Goal: Information Seeking & Learning: Understand process/instructions

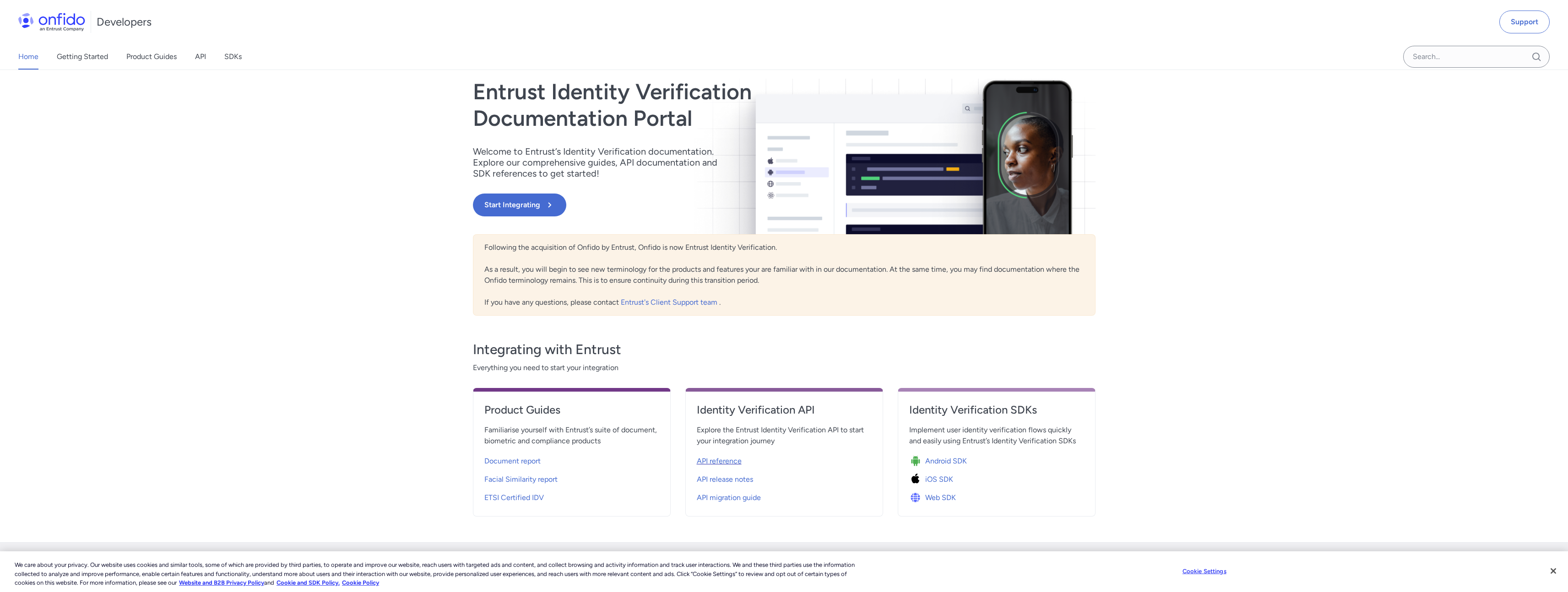
click at [730, 464] on span "API reference" at bounding box center [719, 461] width 45 height 11
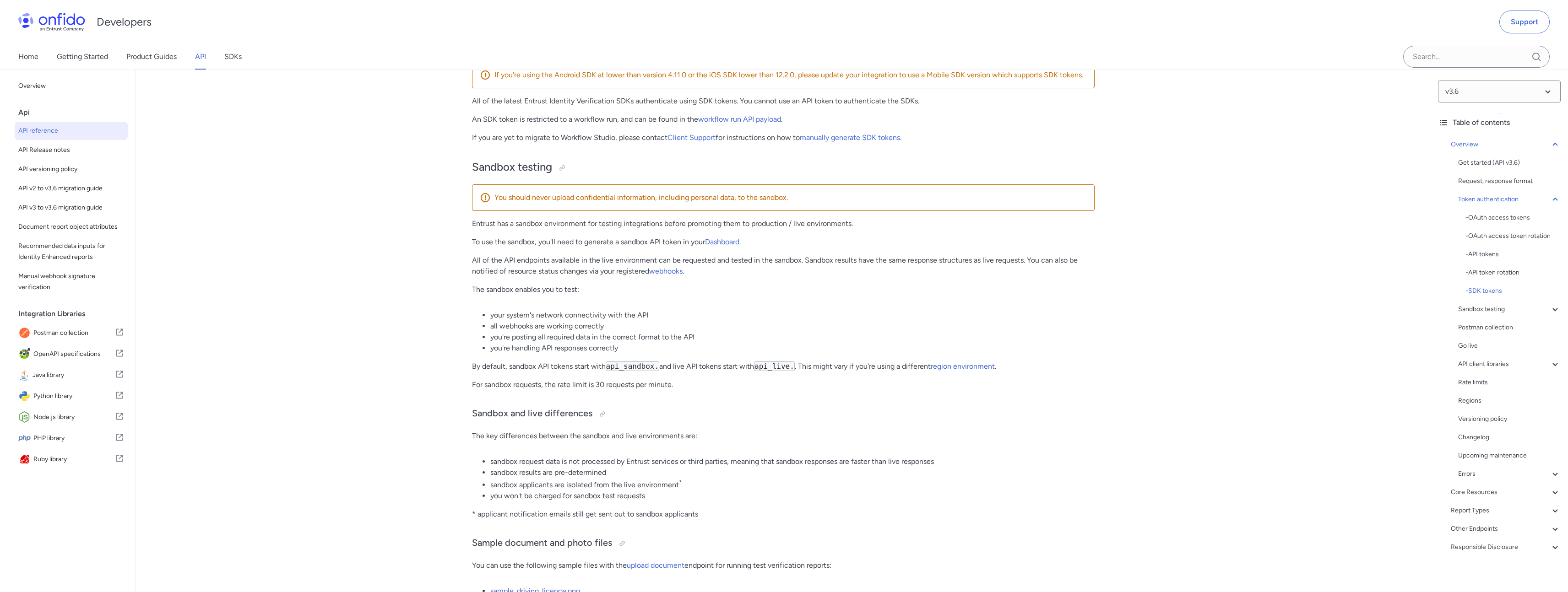
scroll to position [887, 0]
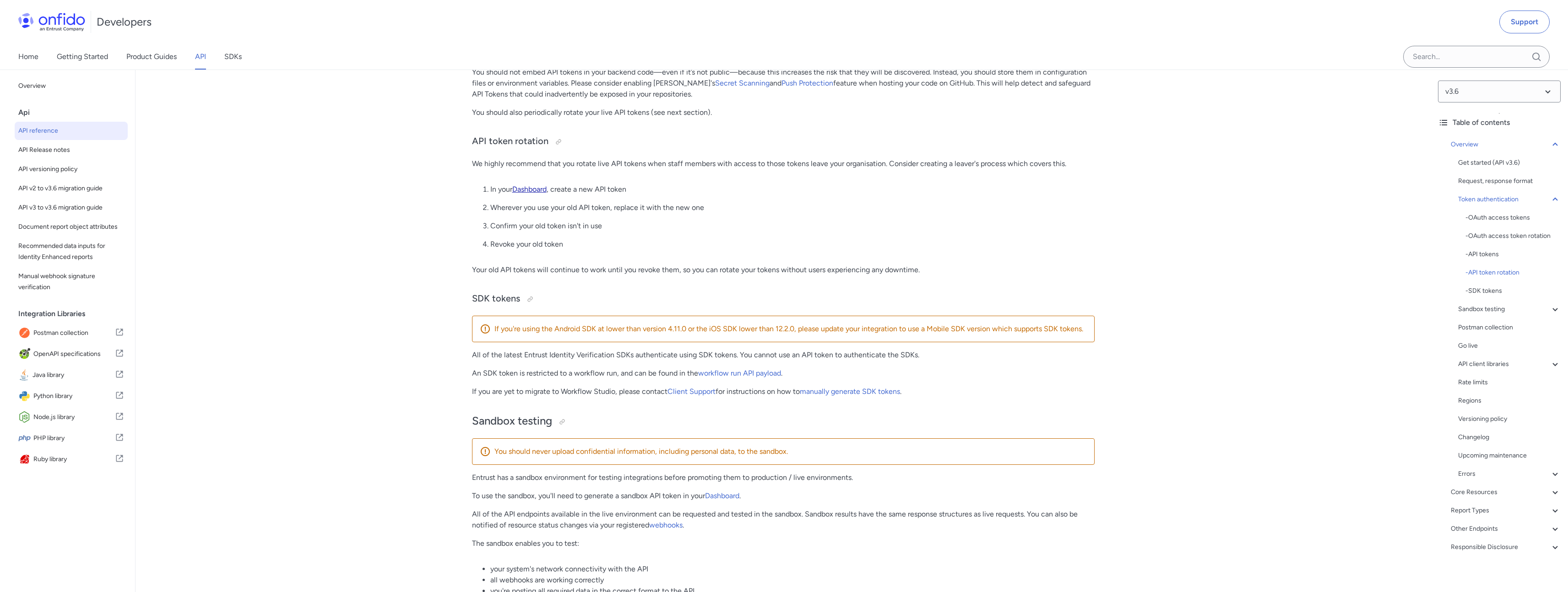
click at [541, 193] on link "Dashboard" at bounding box center [530, 189] width 34 height 9
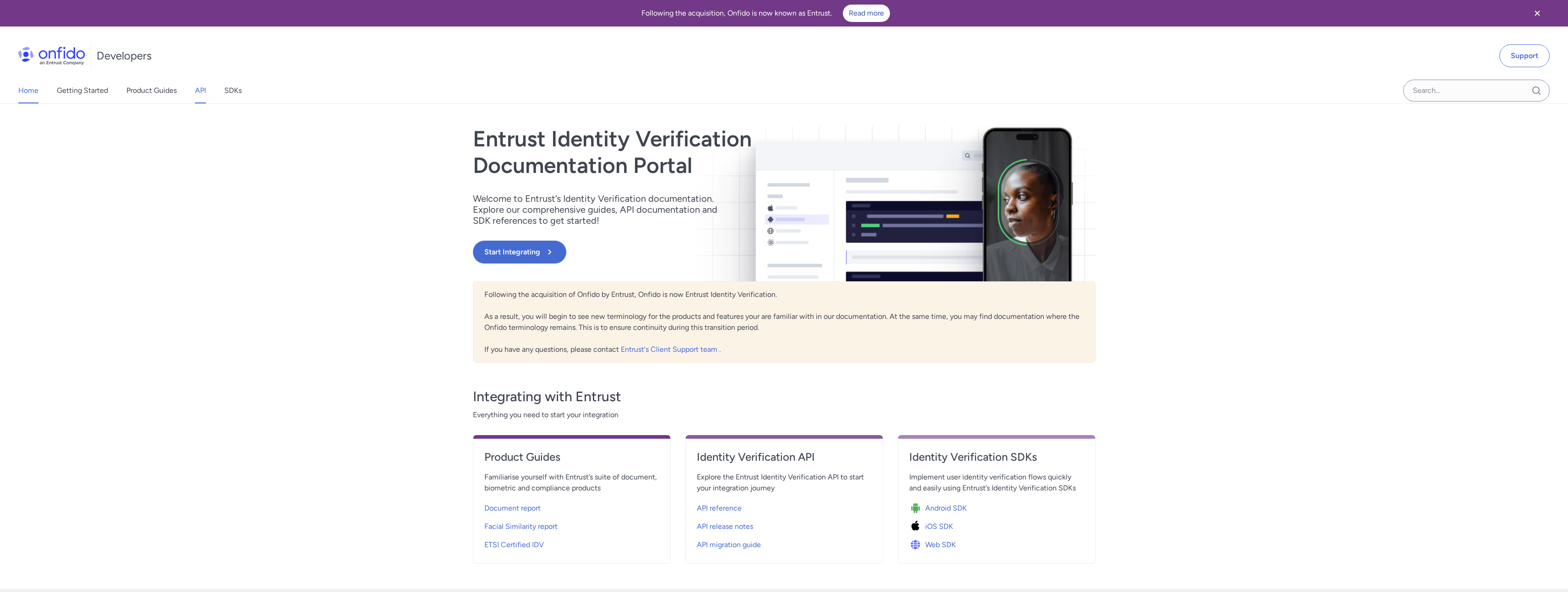
click at [198, 92] on link "API" at bounding box center [200, 91] width 11 height 26
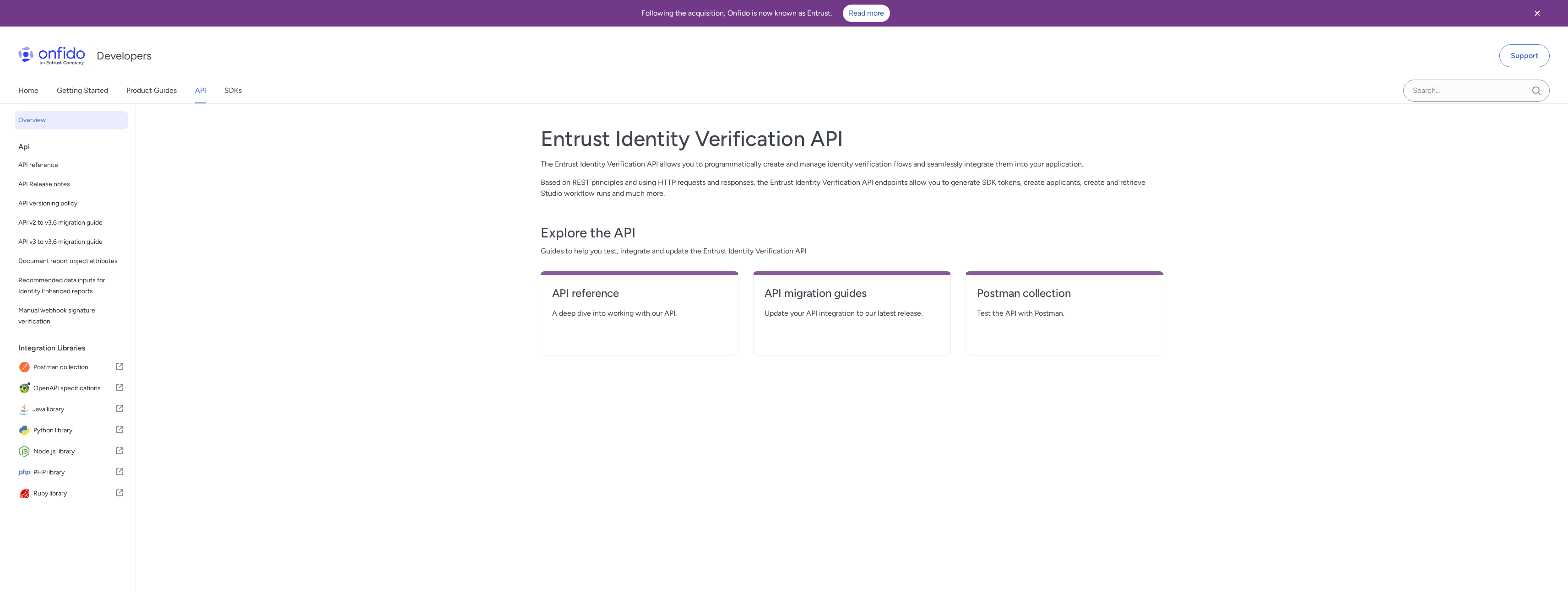
click at [595, 315] on span "A deep dive into working with our API." at bounding box center [639, 313] width 175 height 11
click at [603, 296] on h4 "API reference" at bounding box center [639, 293] width 175 height 15
select select "http"
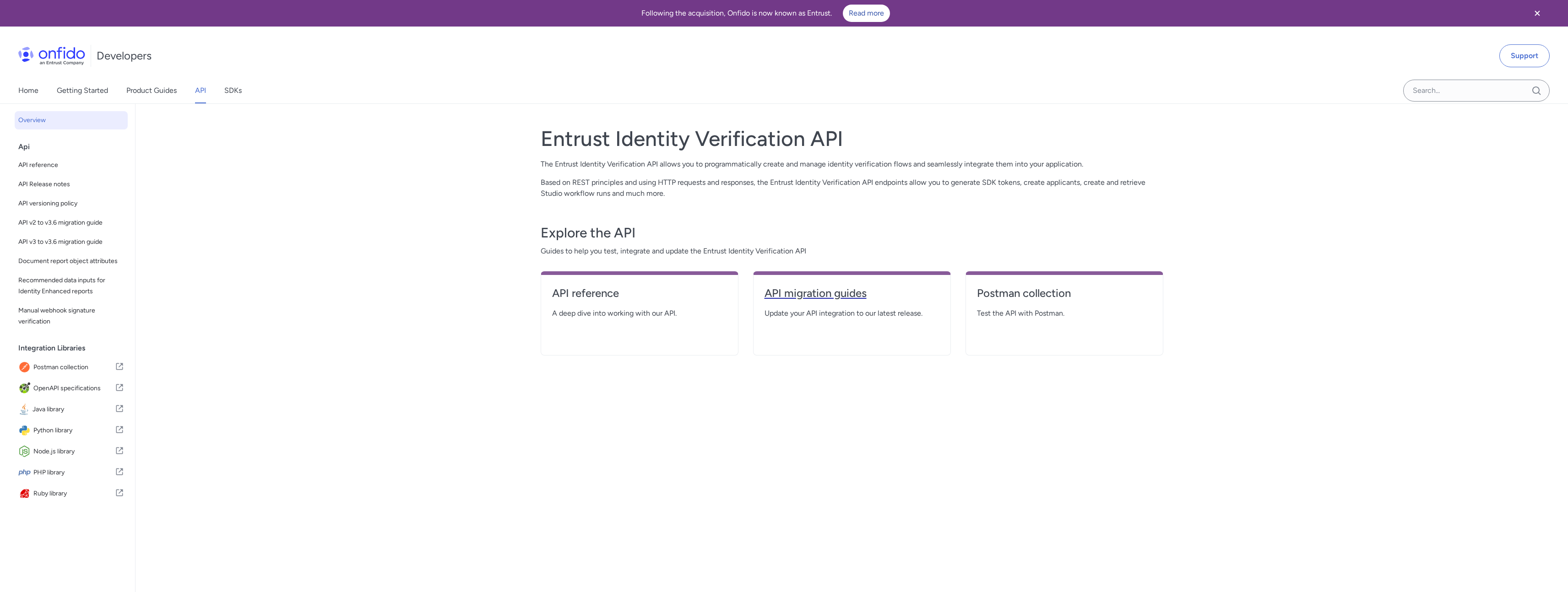
select select "http"
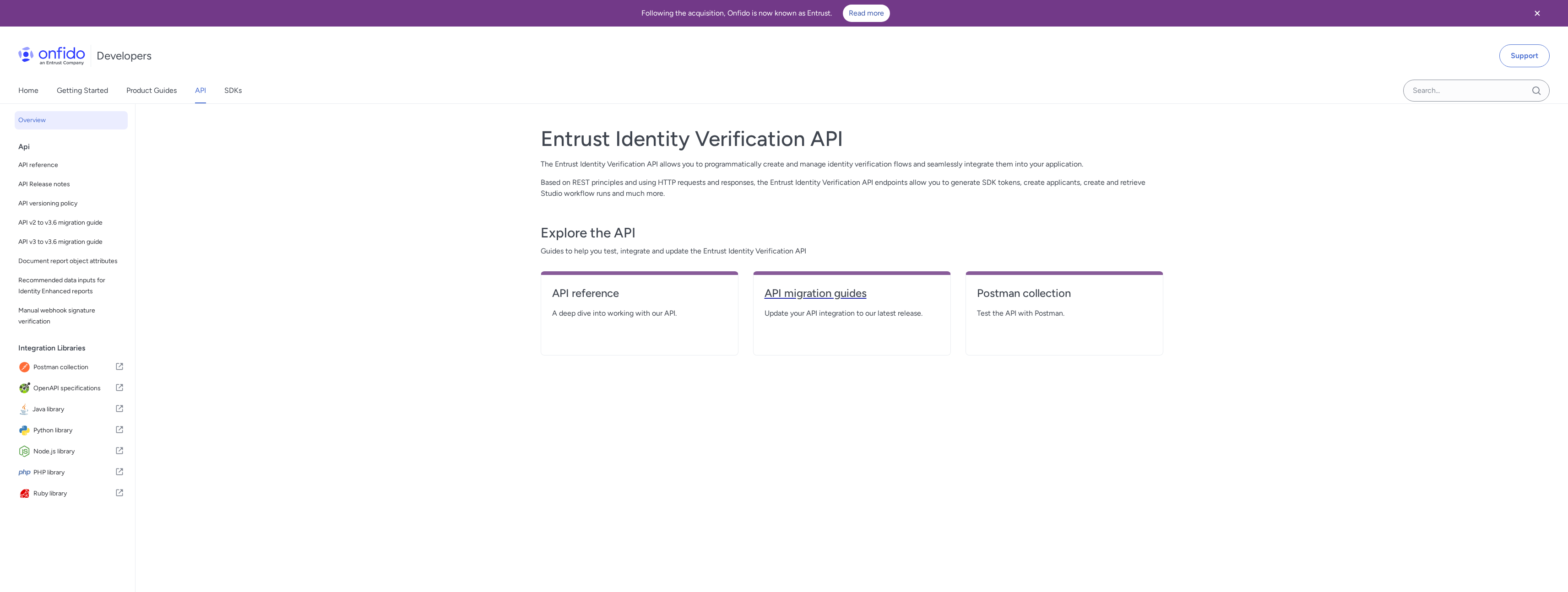
select select "http"
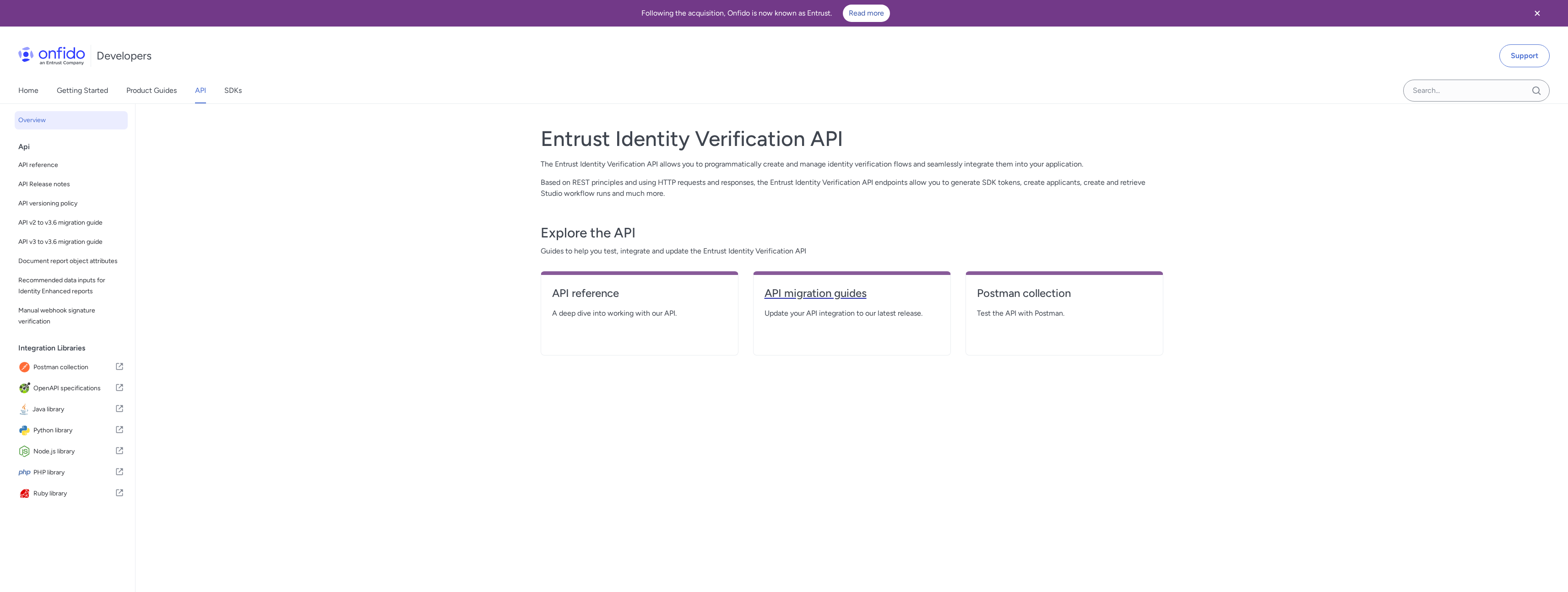
select select "http"
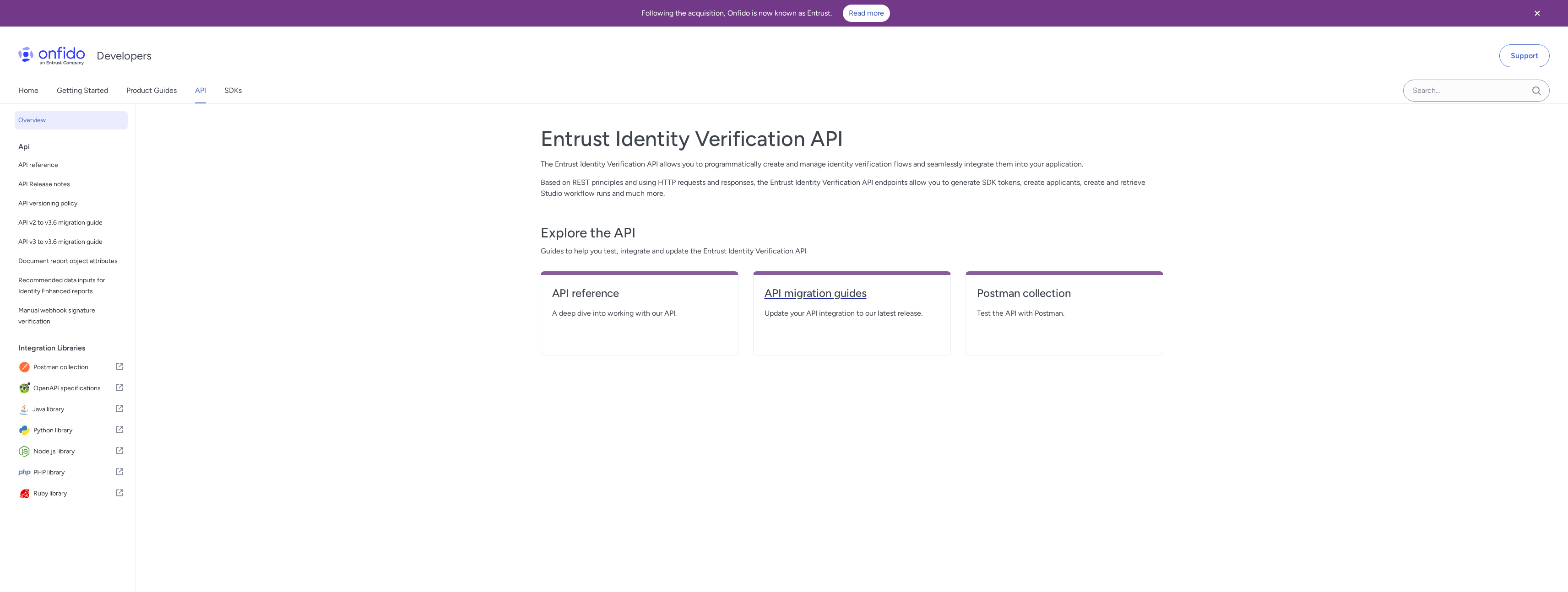
select select "http"
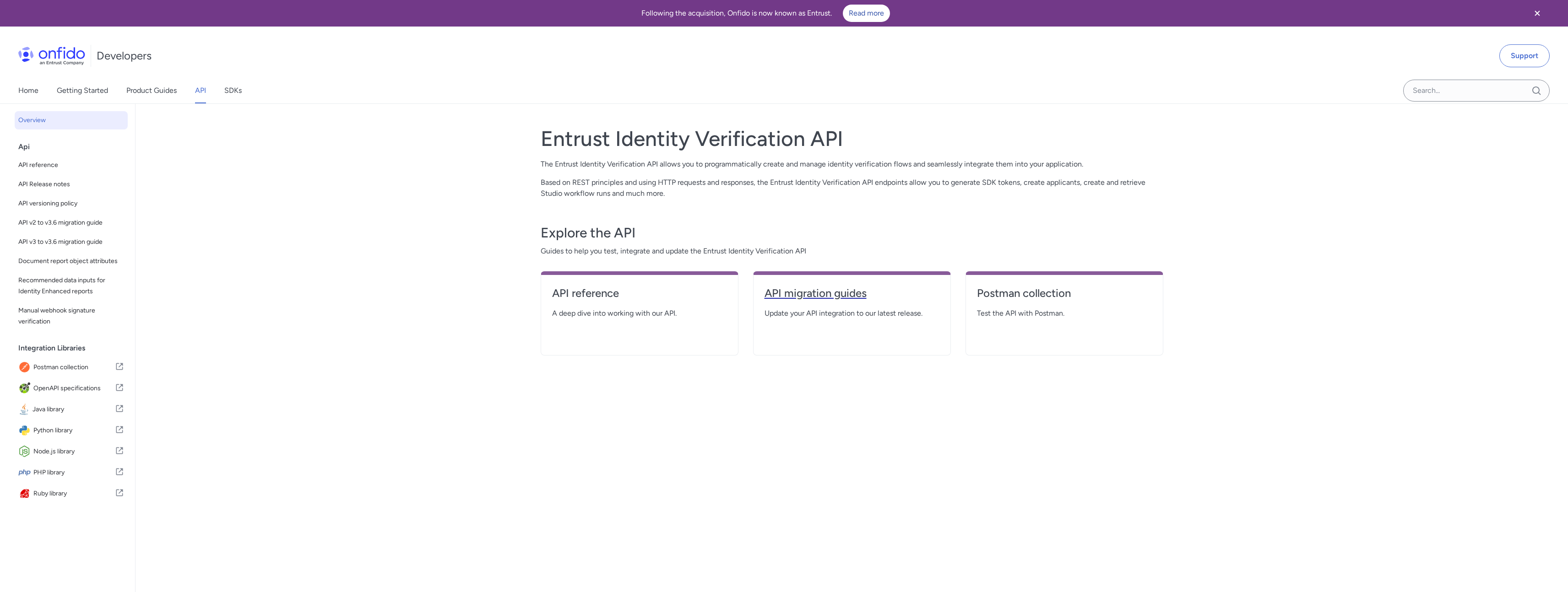
select select "http"
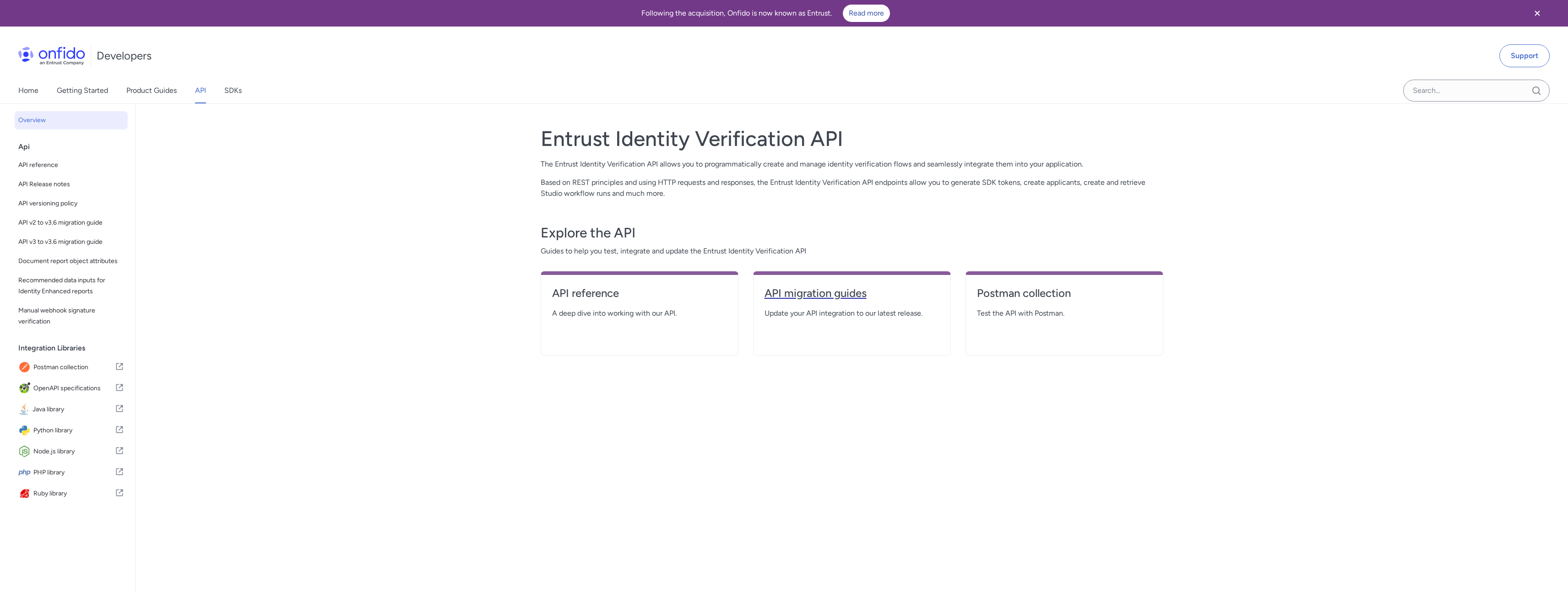
select select "http"
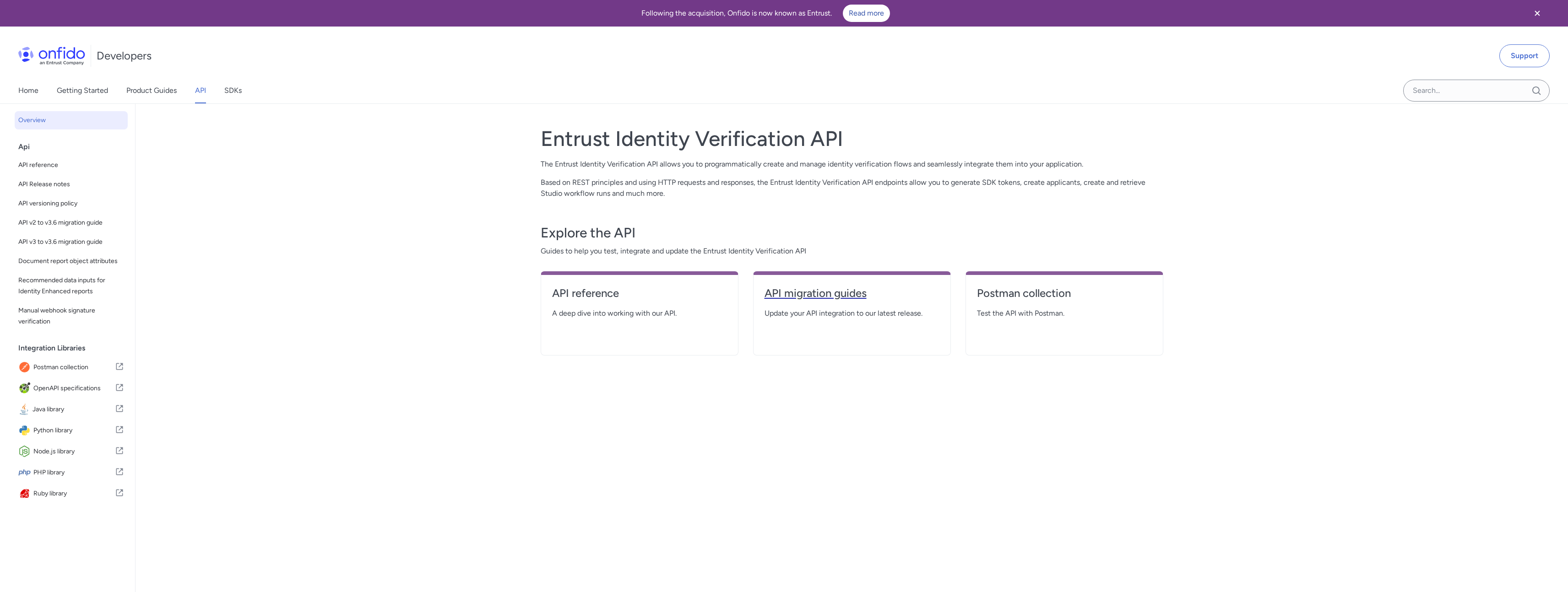
select select "http"
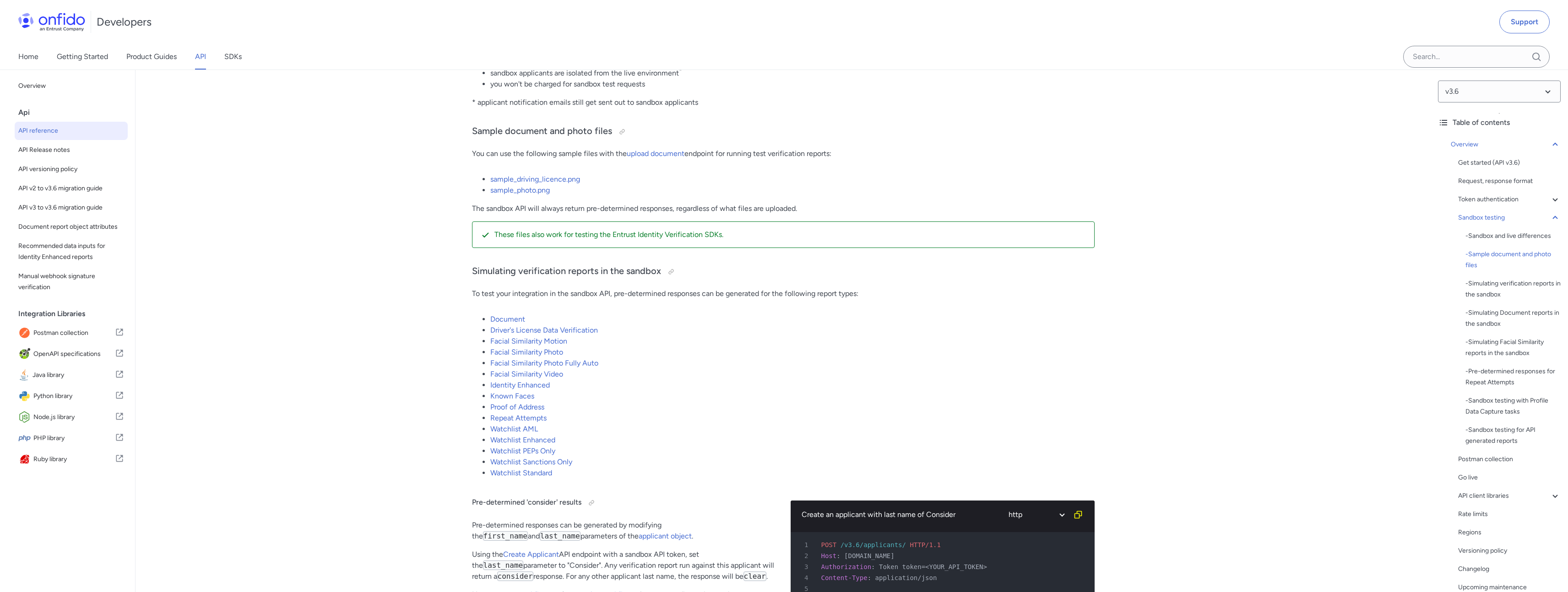
scroll to position [1559, 0]
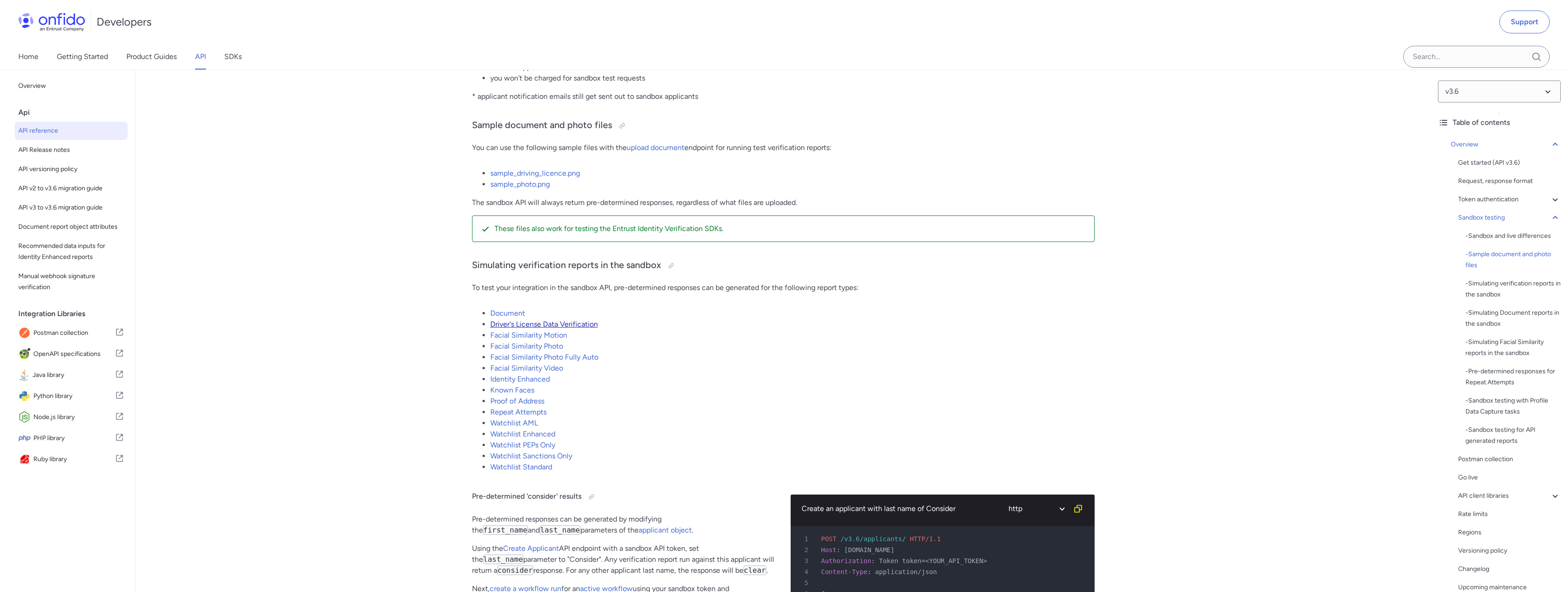
click at [547, 329] on link "Driver's License Data Verification" at bounding box center [544, 324] width 108 height 9
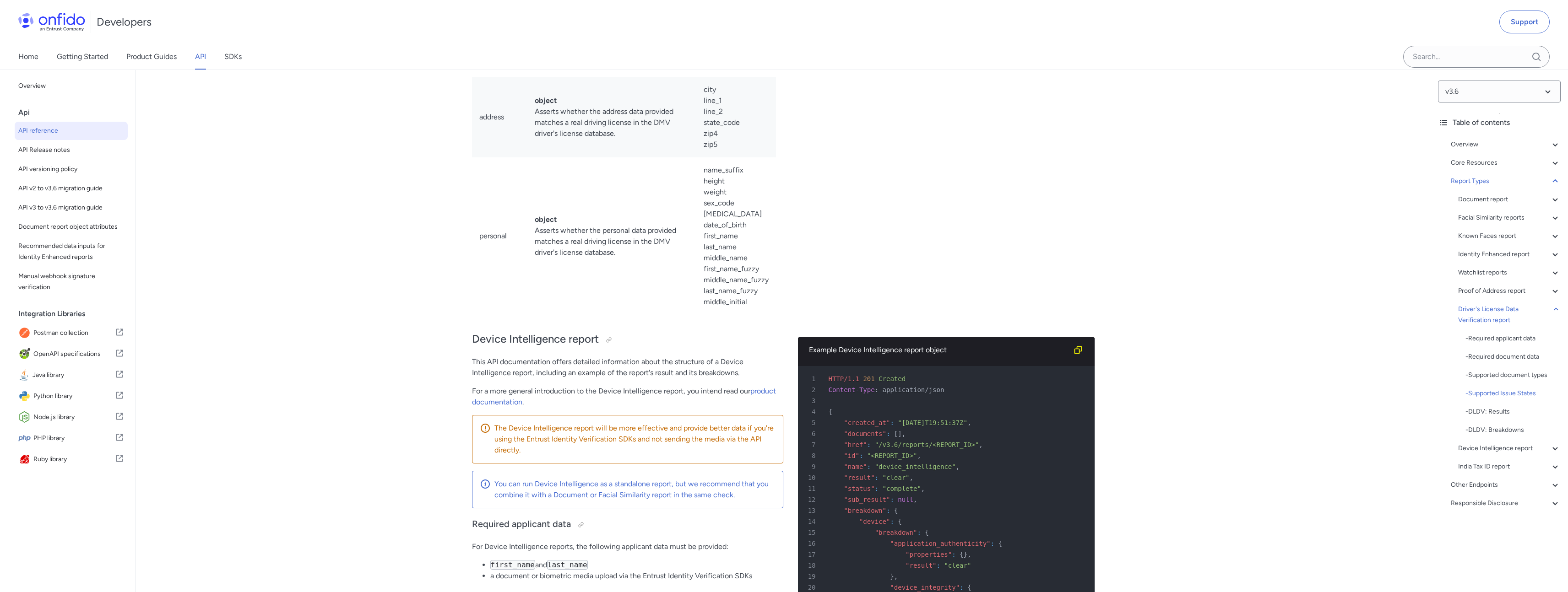
scroll to position [61755, 0]
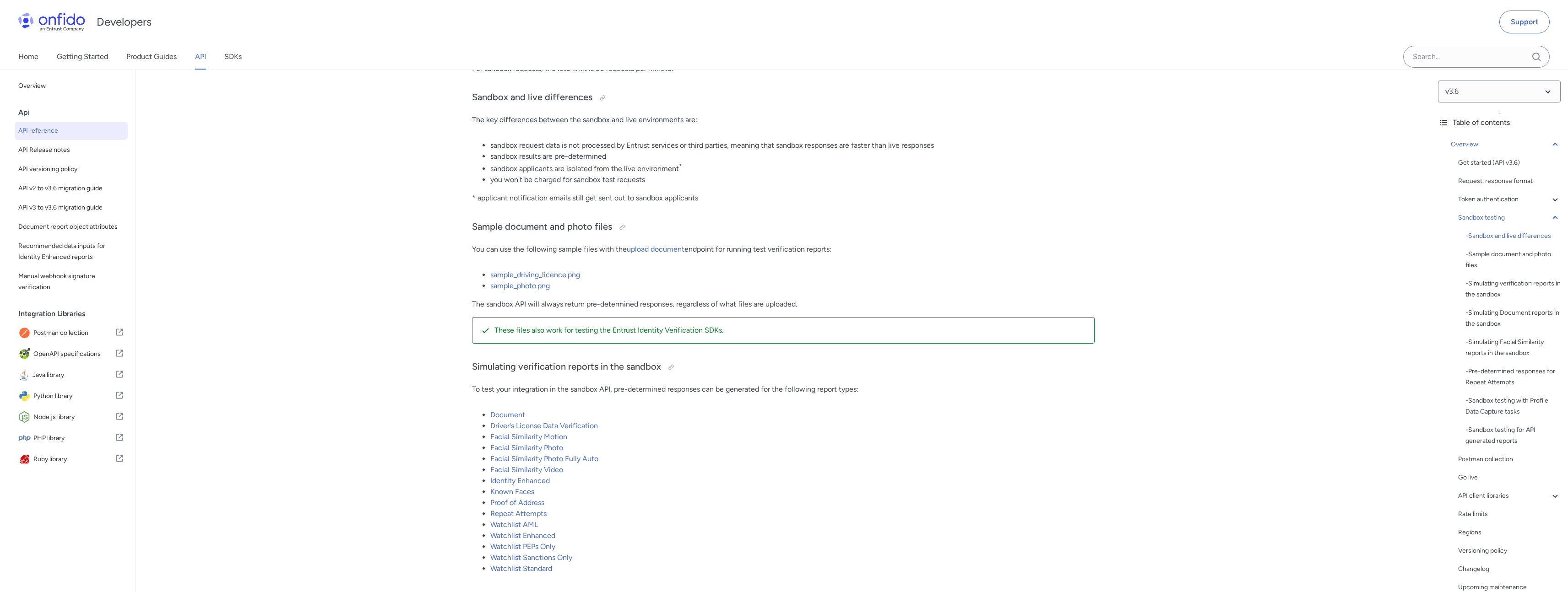
scroll to position [1562, 0]
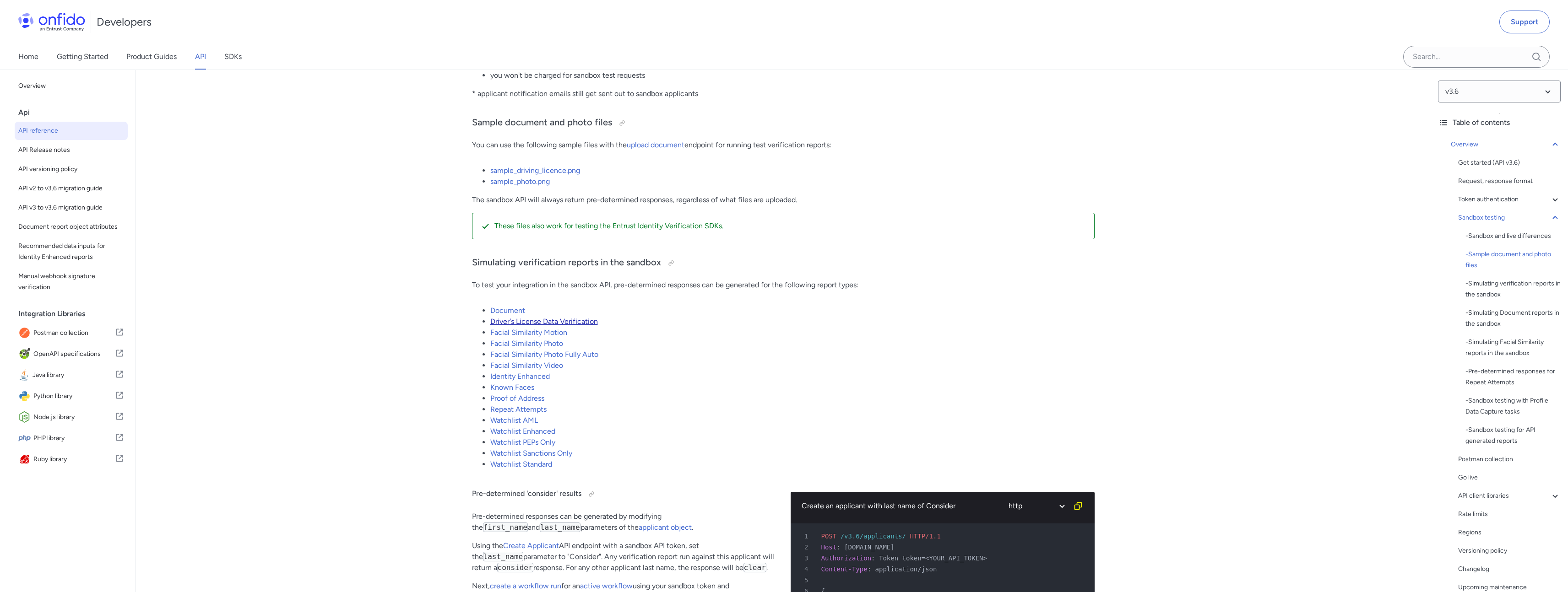
click at [548, 326] on link "Driver's License Data Verification" at bounding box center [544, 321] width 108 height 9
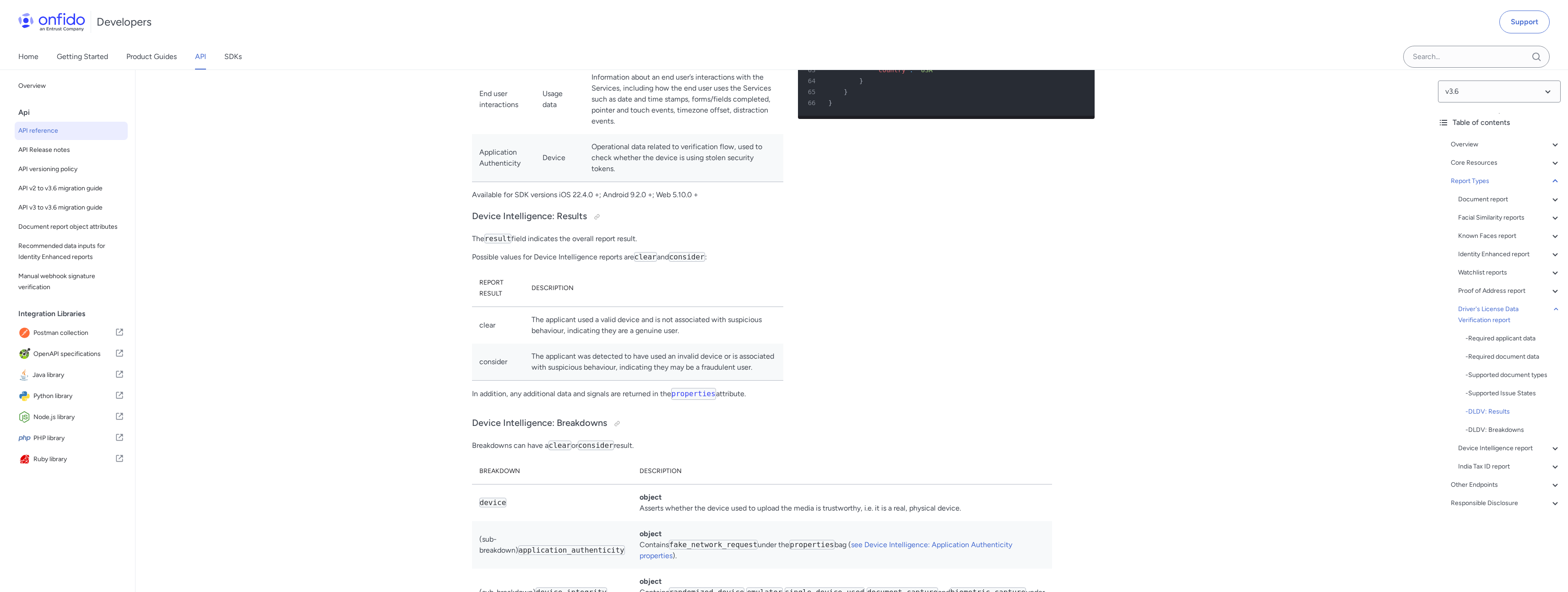
scroll to position [62930, 0]
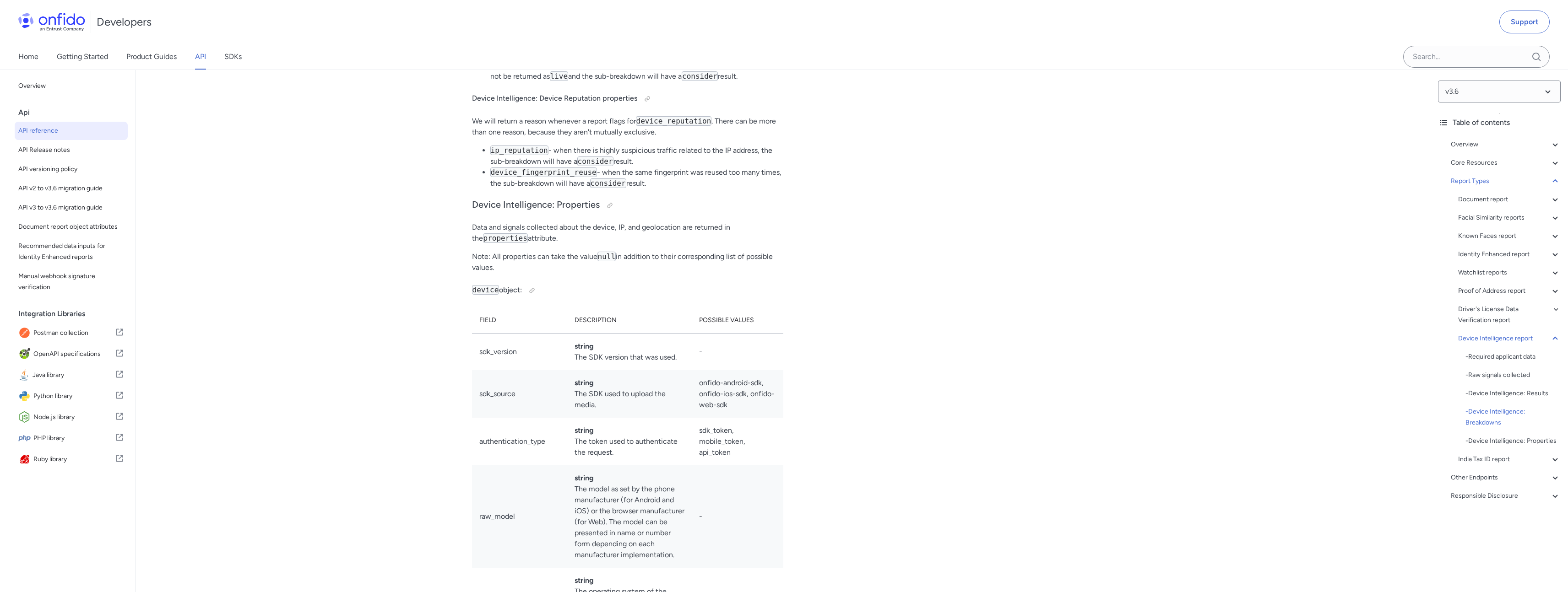
click at [204, 55] on link "API" at bounding box center [200, 57] width 11 height 26
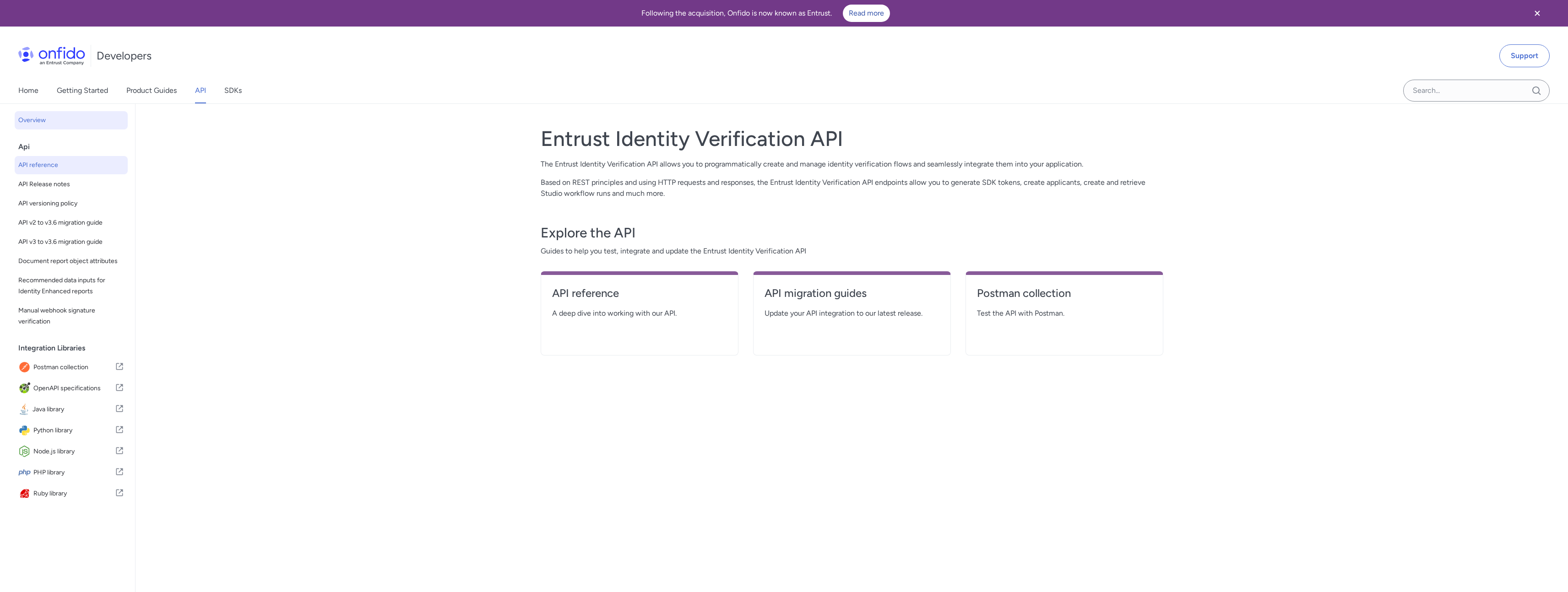
click at [62, 156] on link "API reference" at bounding box center [71, 165] width 113 height 18
select select "http"
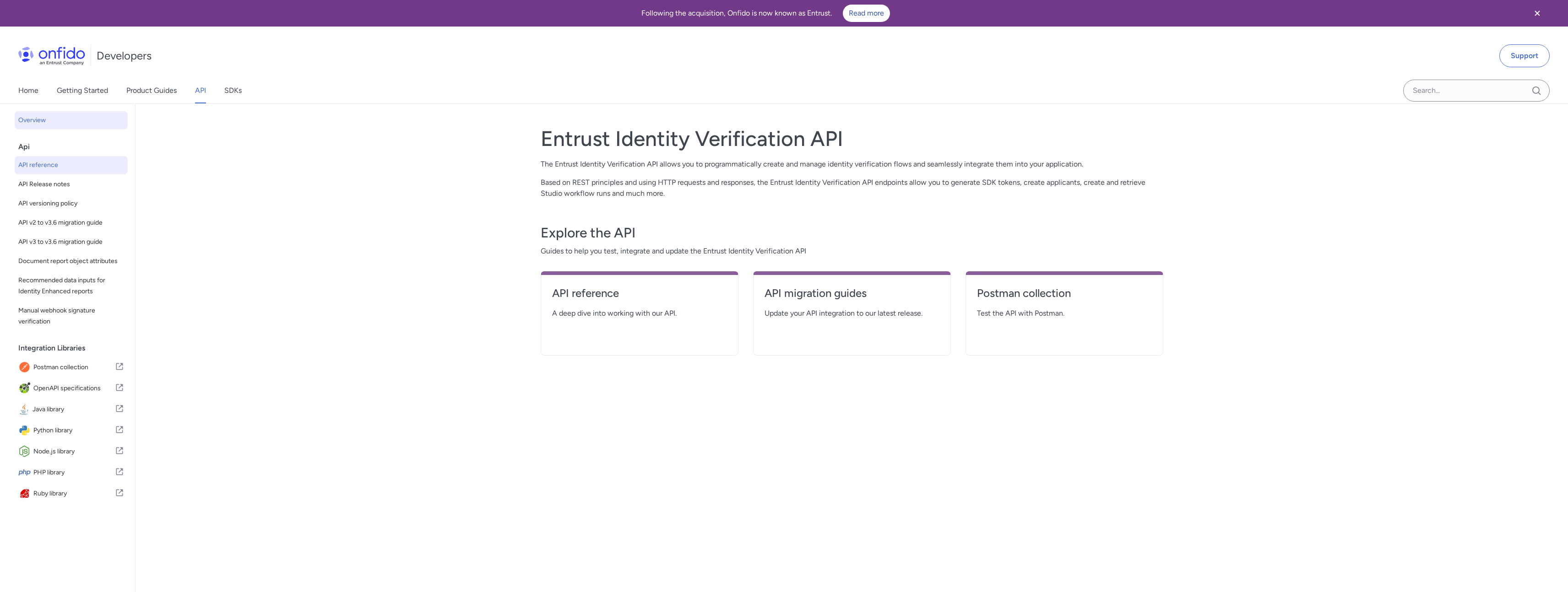
select select "http"
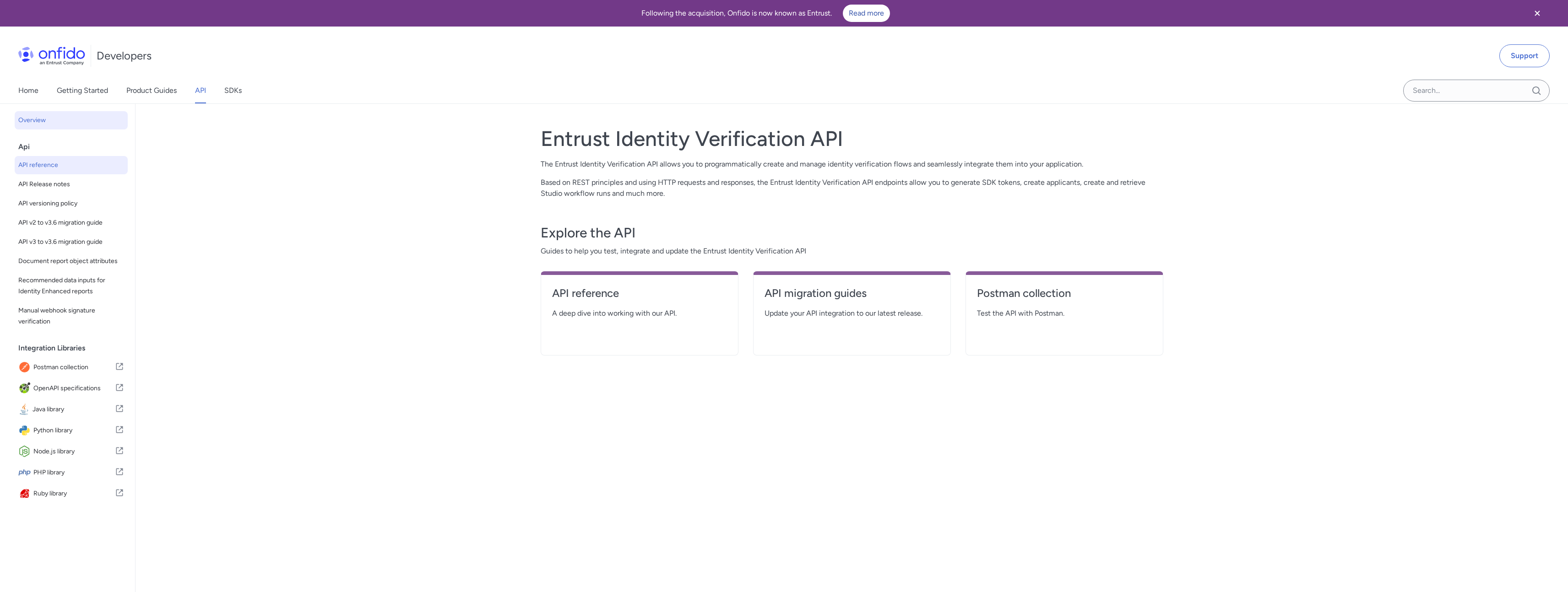
select select "http"
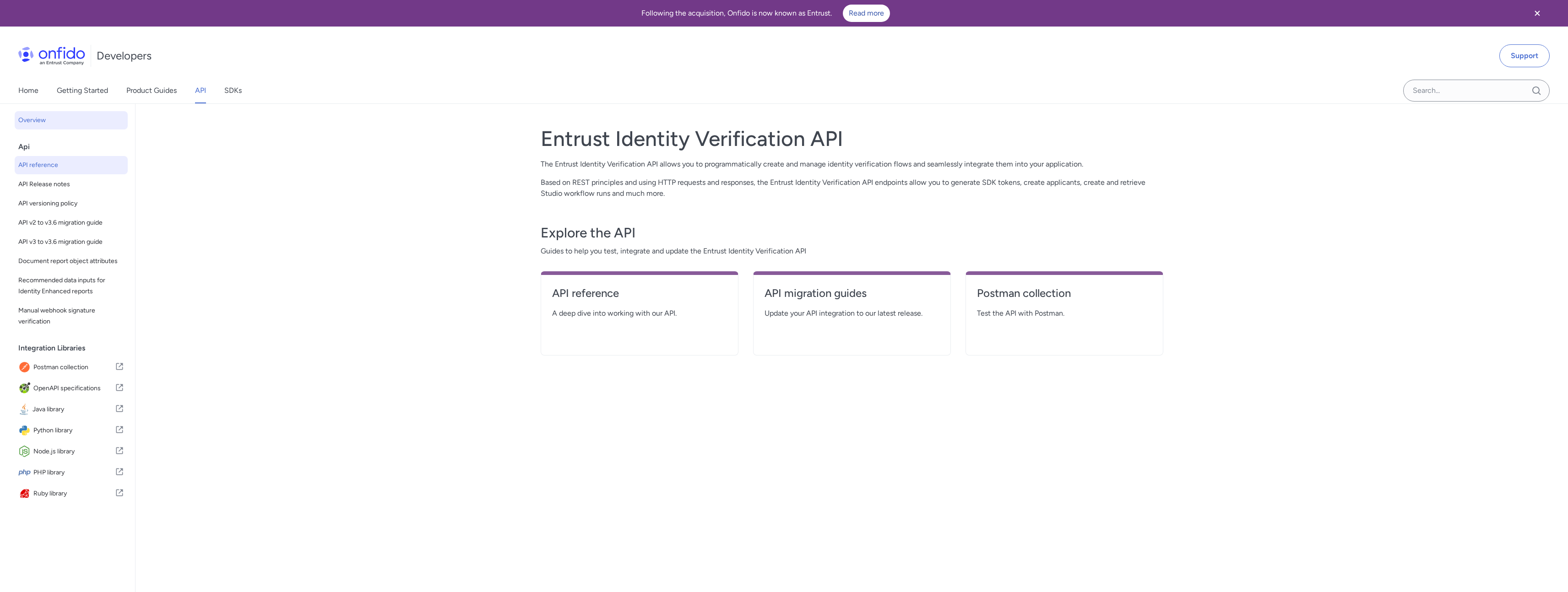
select select "http"
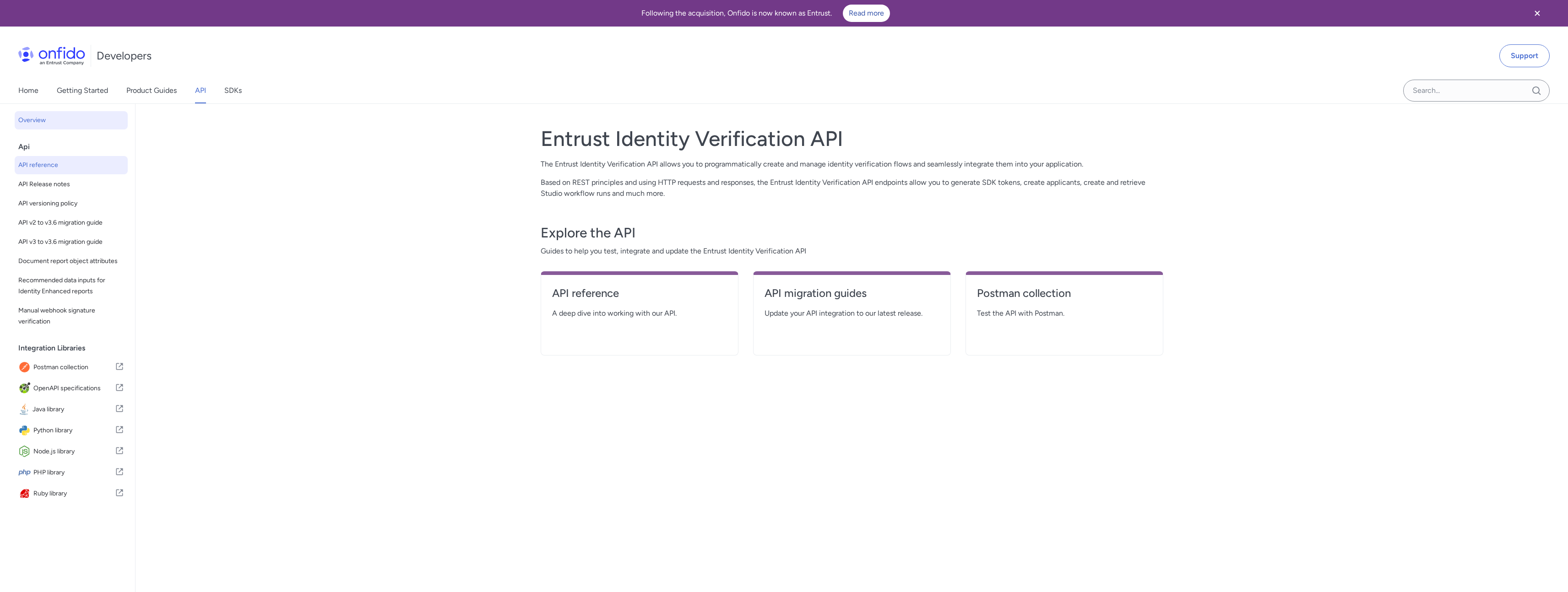
select select "http"
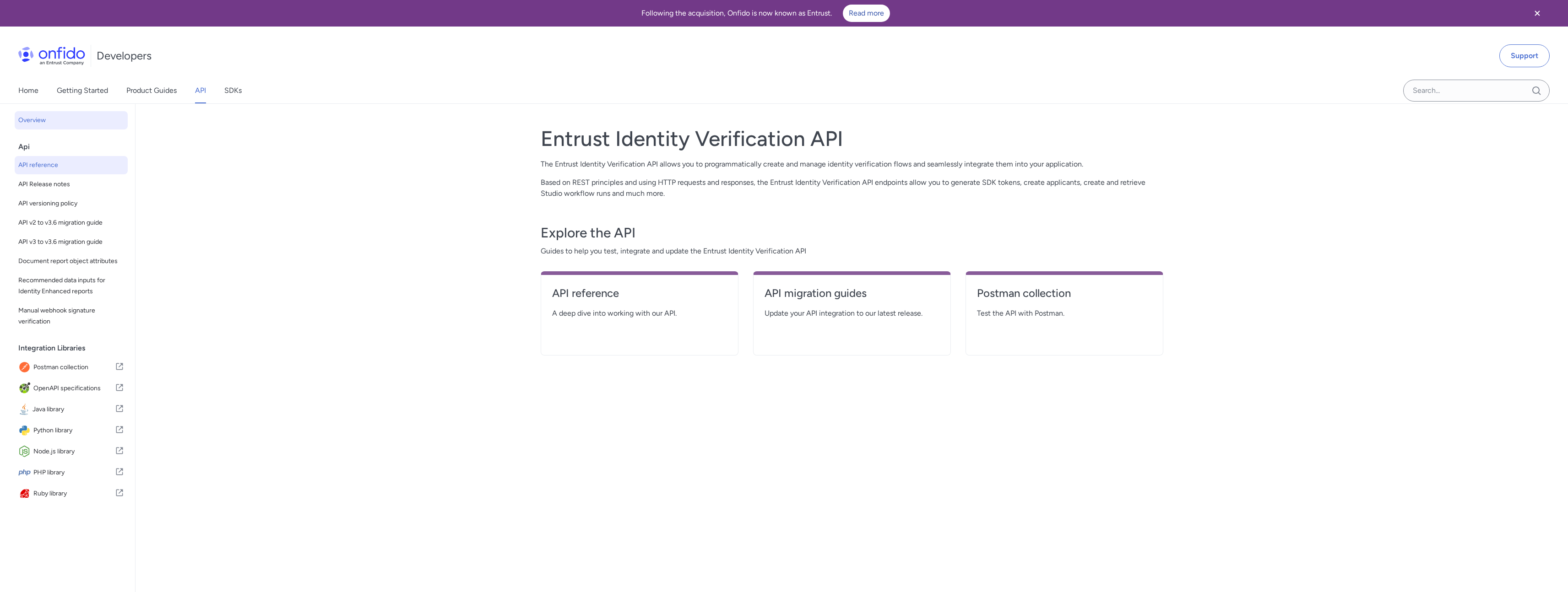
select select "http"
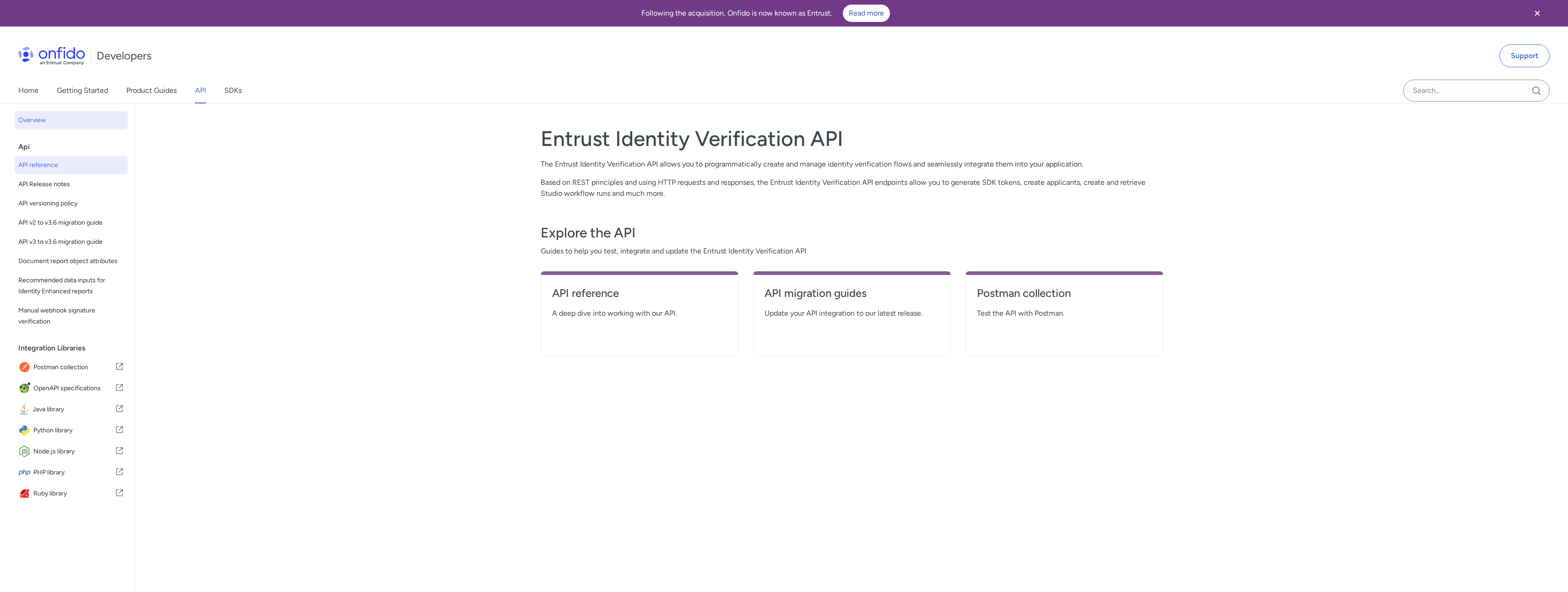
select select "http"
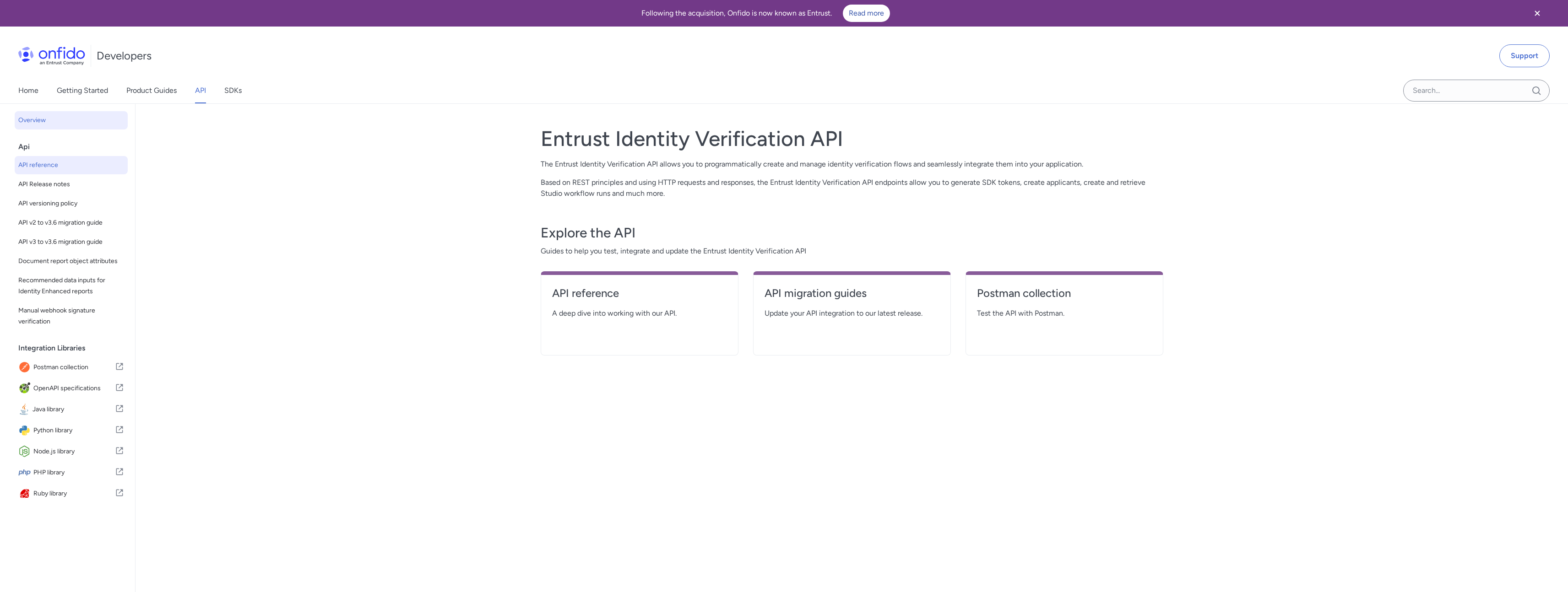
select select "http"
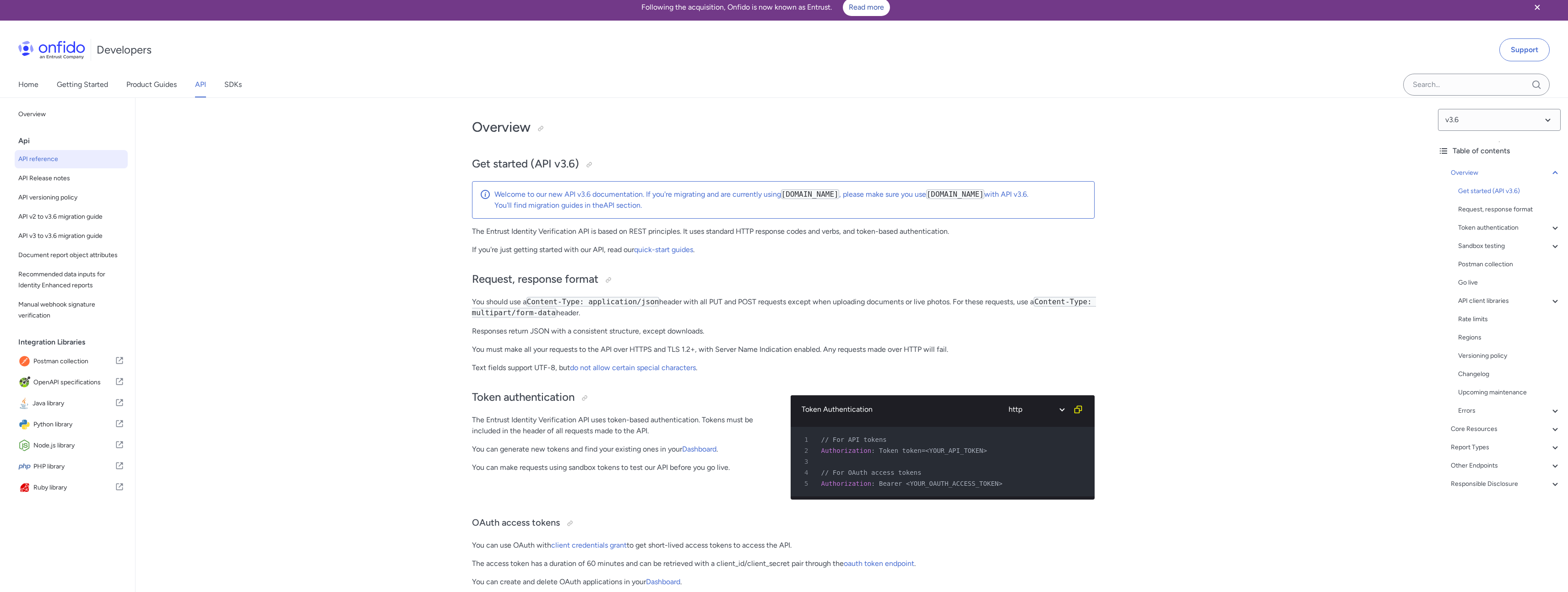
scroll to position [40, 0]
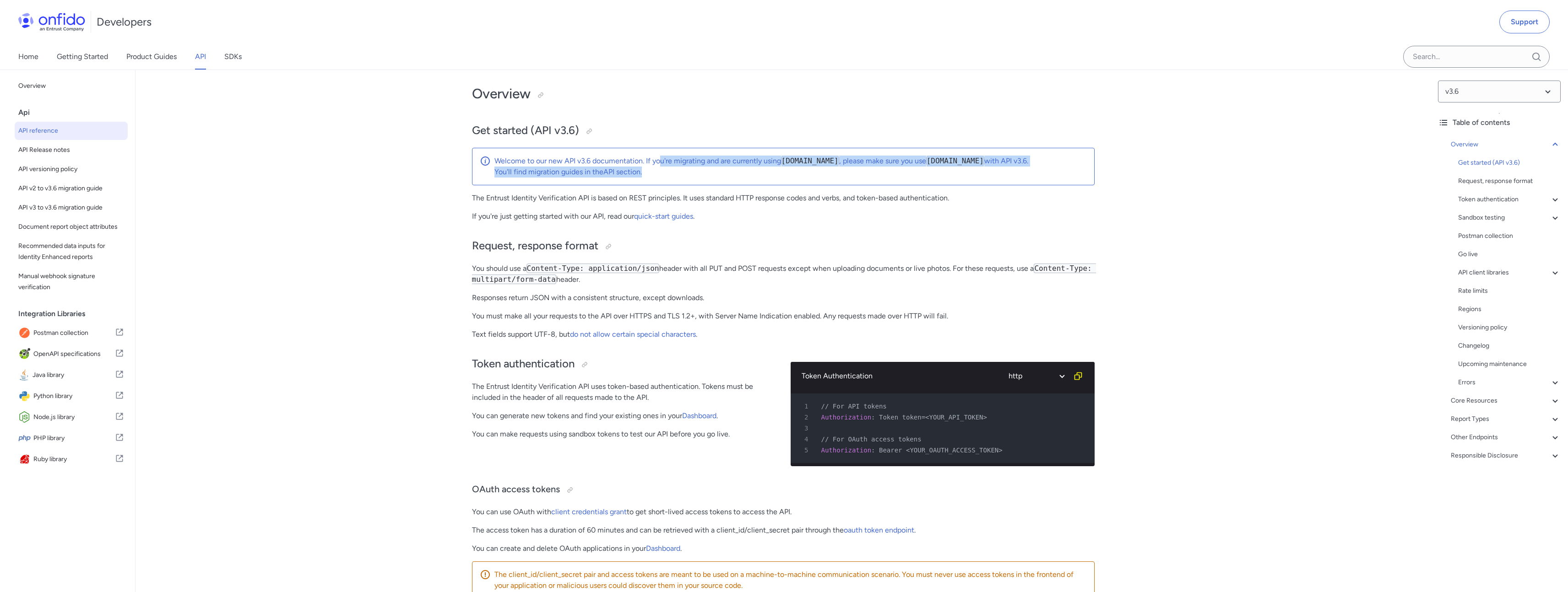
drag, startPoint x: 661, startPoint y: 164, endPoint x: 824, endPoint y: 174, distance: 163.3
click at [824, 174] on span "Welcome to our new API v3.6 documentation. If you're migrating and are currentl…" at bounding box center [790, 167] width 592 height 22
click at [584, 178] on div "Welcome to our new API v3.6 documentation. If you're migrating and are currentl…" at bounding box center [783, 167] width 623 height 38
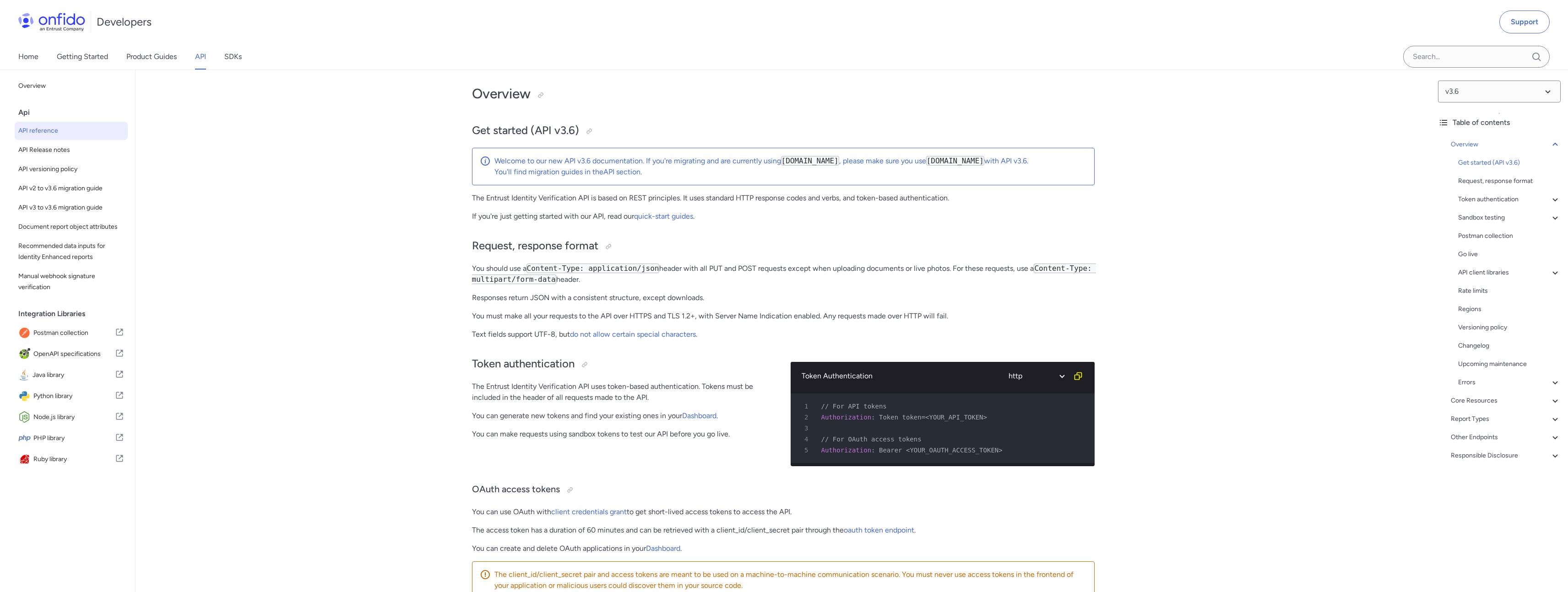
click at [580, 174] on p "You'll find migration guides in the API section ." at bounding box center [790, 172] width 592 height 11
click at [659, 220] on link "quick-start guides" at bounding box center [663, 216] width 59 height 9
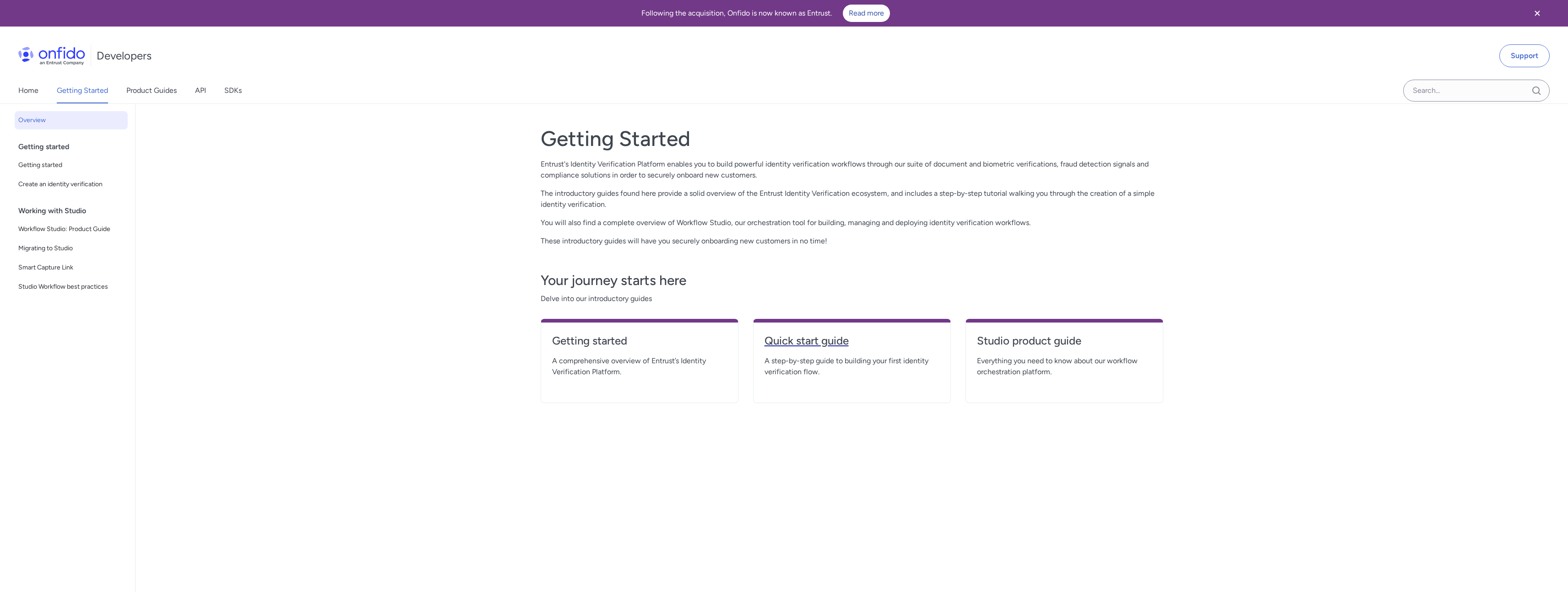
click at [795, 342] on h4 "Quick start guide" at bounding box center [852, 341] width 175 height 15
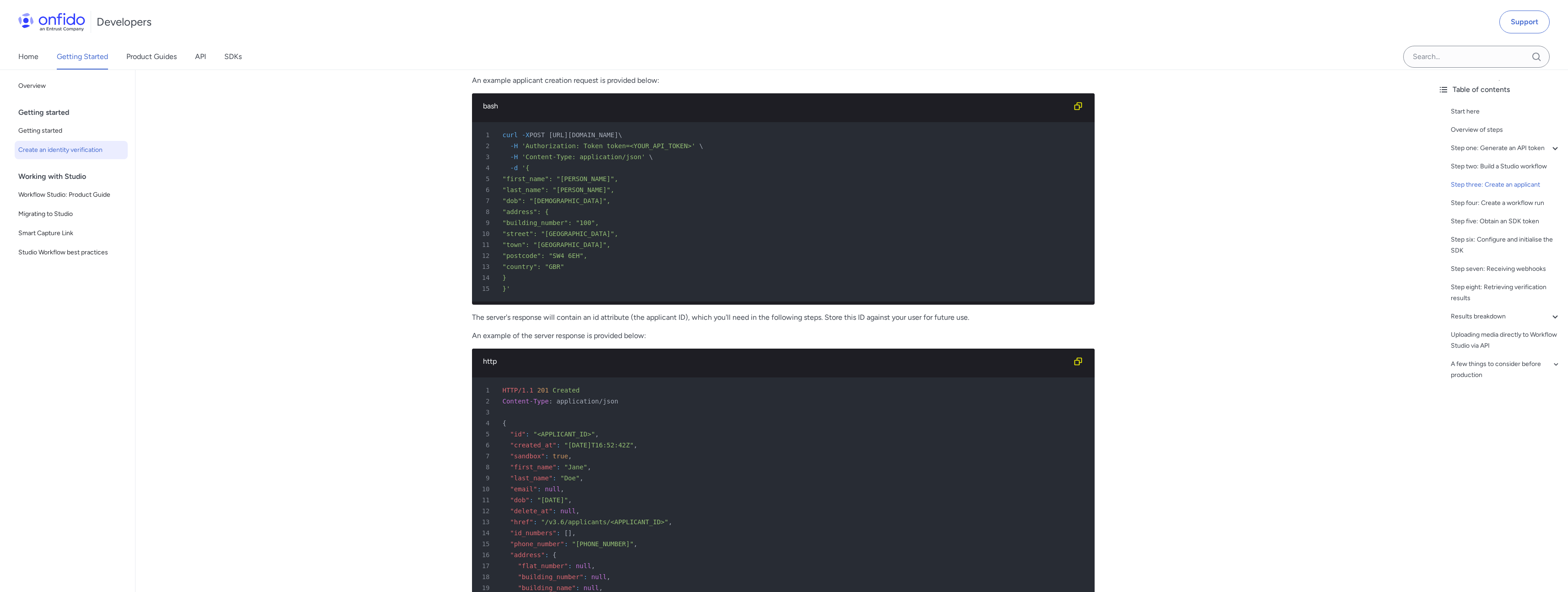
scroll to position [1795, 0]
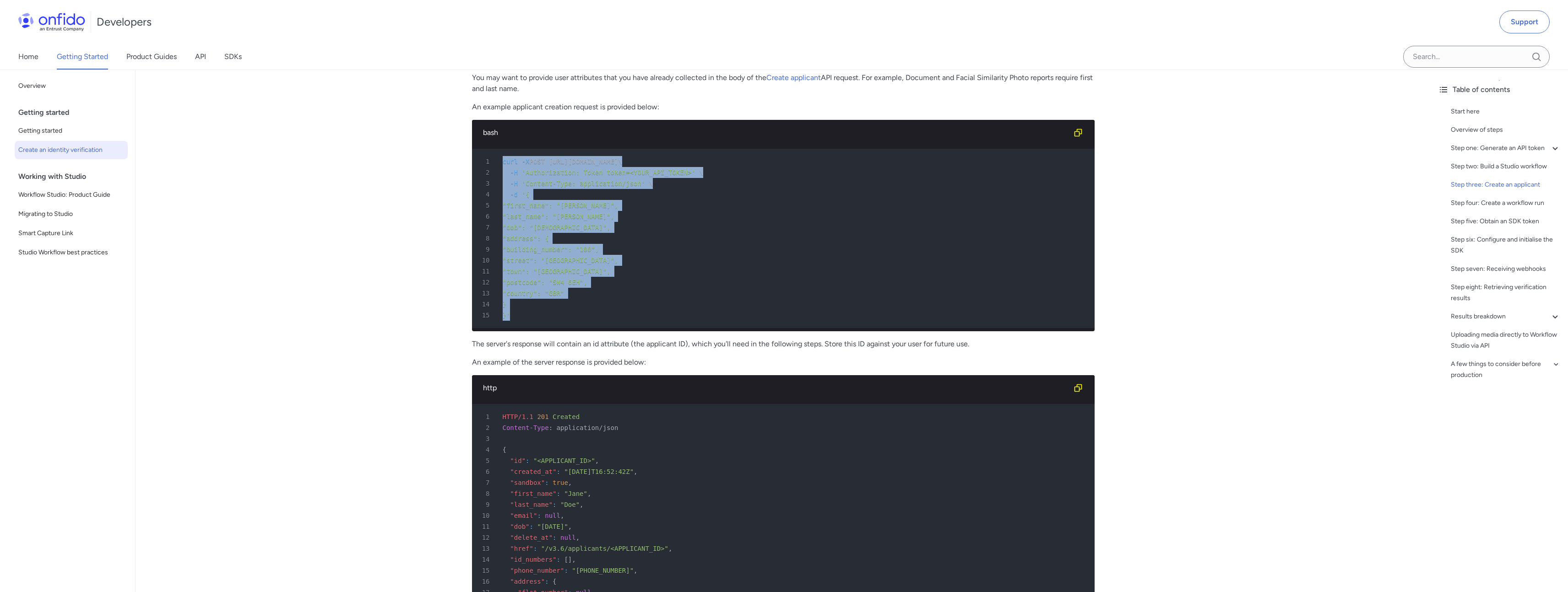
drag, startPoint x: 514, startPoint y: 316, endPoint x: 493, endPoint y: 164, distance: 153.4
click at [493, 164] on pre "1 curl -X POST https://api.eu.onfido.com/v3.6/applicants/ \ 2 -H 'Authorization…" at bounding box center [783, 238] width 623 height 179
copy pre "curl -X POST https://api.eu.onfido.com/v3.6/applicants/ \ 2 -H 'Authorization: …"
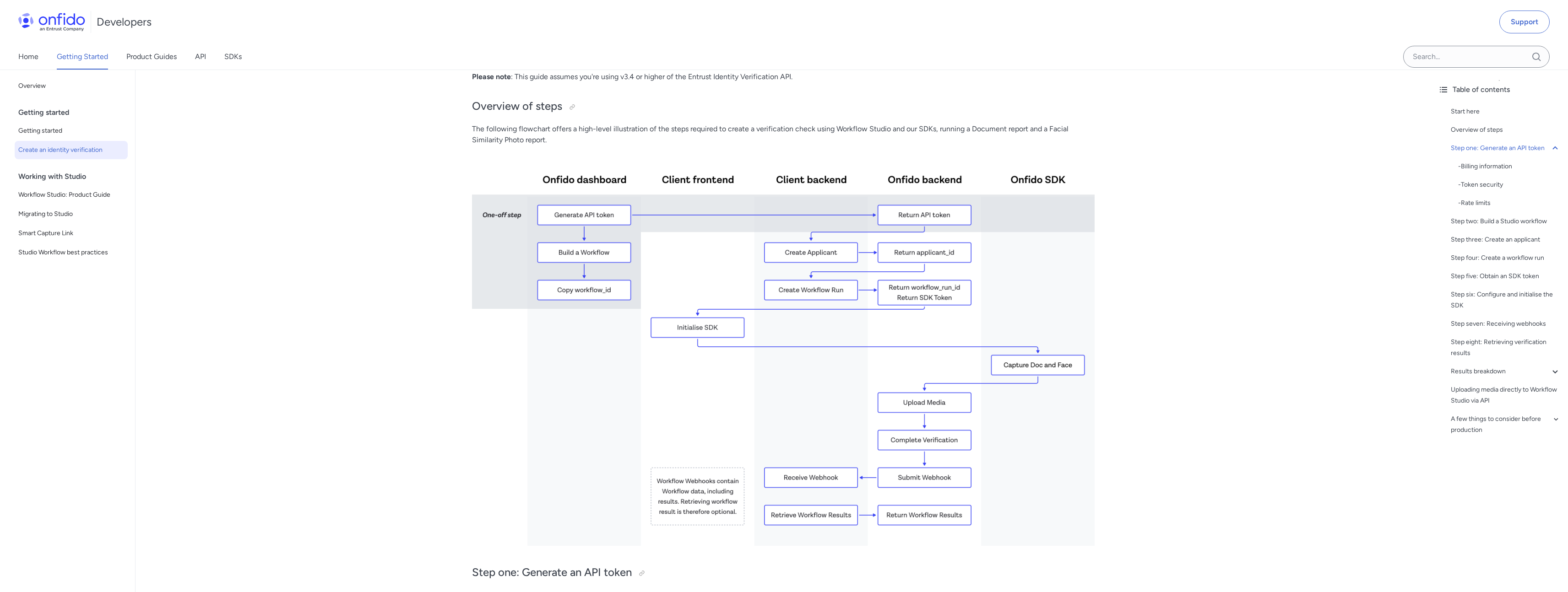
scroll to position [0, 0]
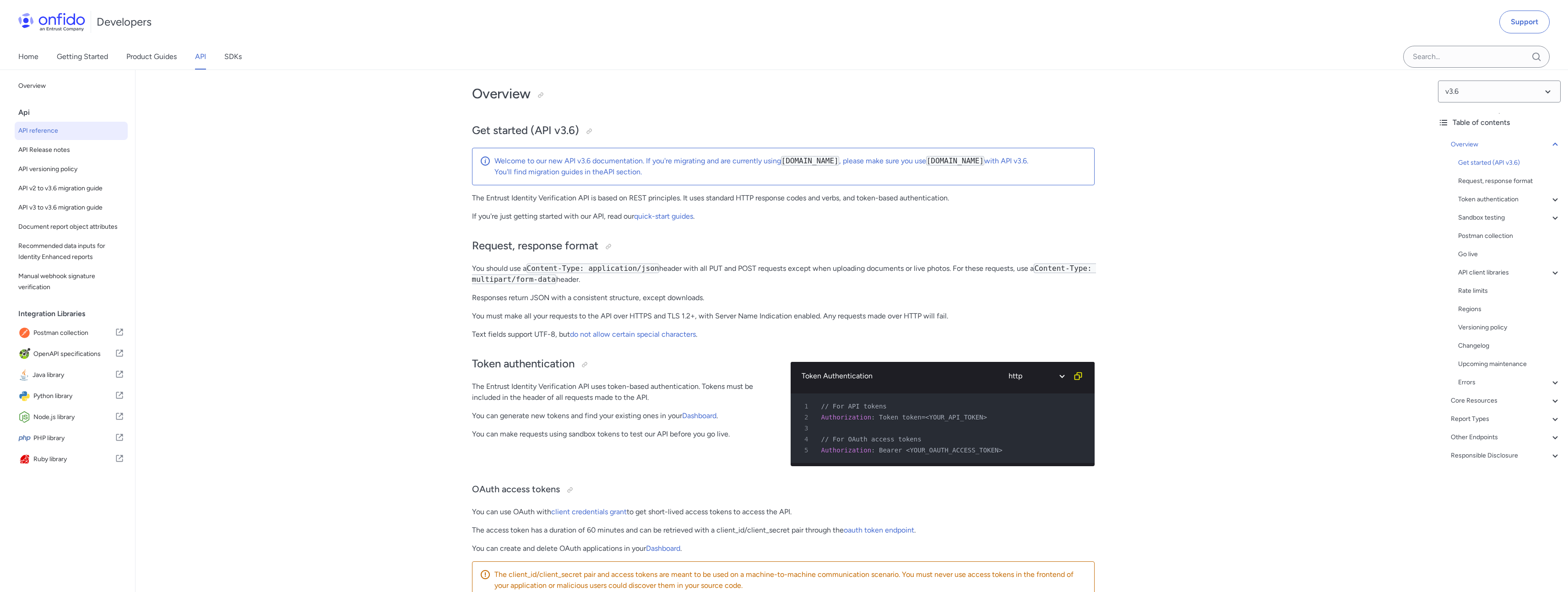
scroll to position [40, 0]
click at [716, 161] on p "Welcome to our new API v3.6 documentation. If you're migrating and are currentl…" at bounding box center [790, 161] width 592 height 11
click at [595, 171] on p "You'll find migration guides in the API section ." at bounding box center [790, 172] width 592 height 11
click at [615, 172] on link "API section" at bounding box center [621, 172] width 37 height 9
click at [614, 173] on link "API section" at bounding box center [621, 172] width 37 height 9
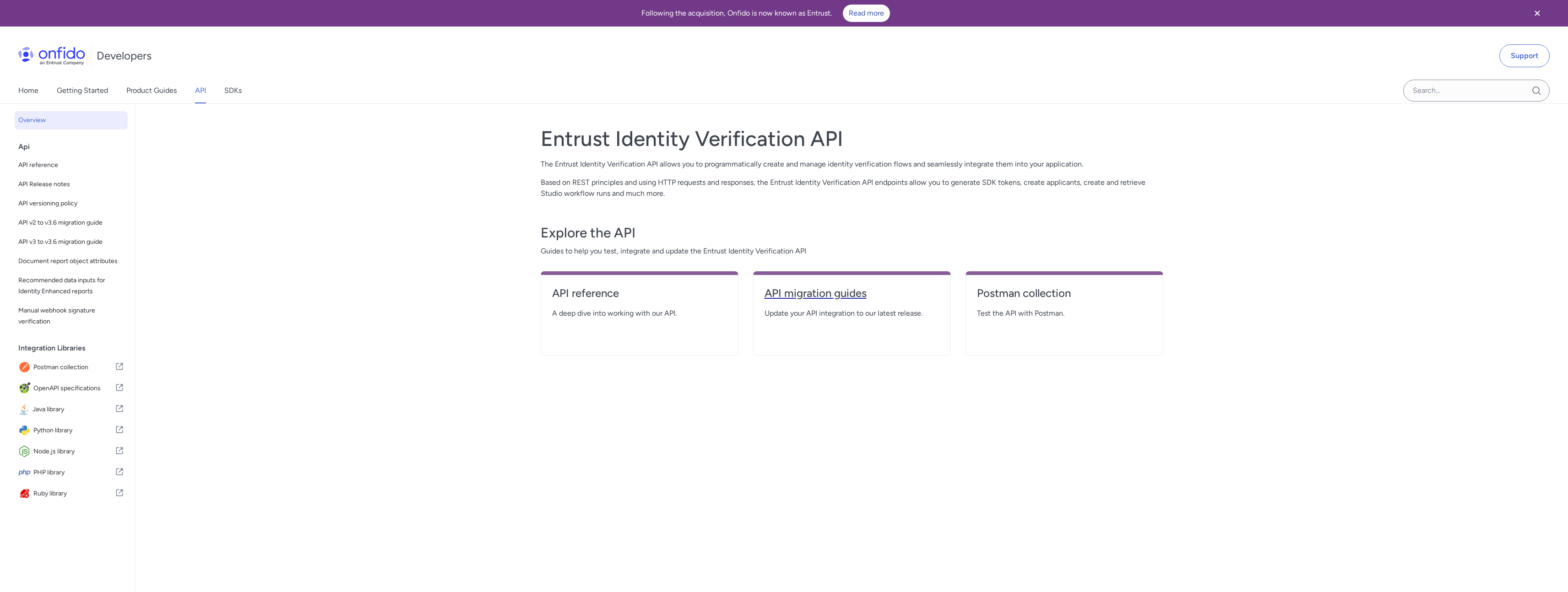
click at [809, 301] on link "API migration guides" at bounding box center [852, 297] width 175 height 22
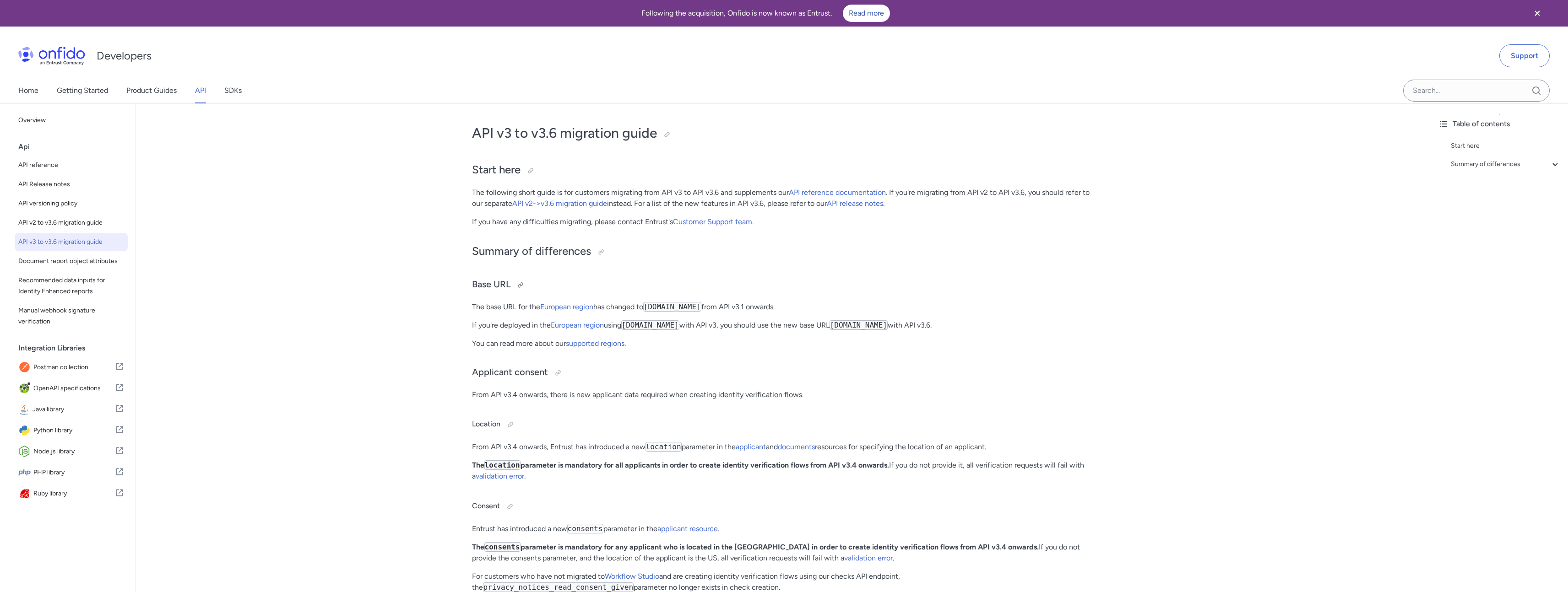
click at [889, 279] on h3 "Base URL" at bounding box center [783, 285] width 623 height 15
click at [617, 345] on link "supported regions" at bounding box center [595, 343] width 58 height 9
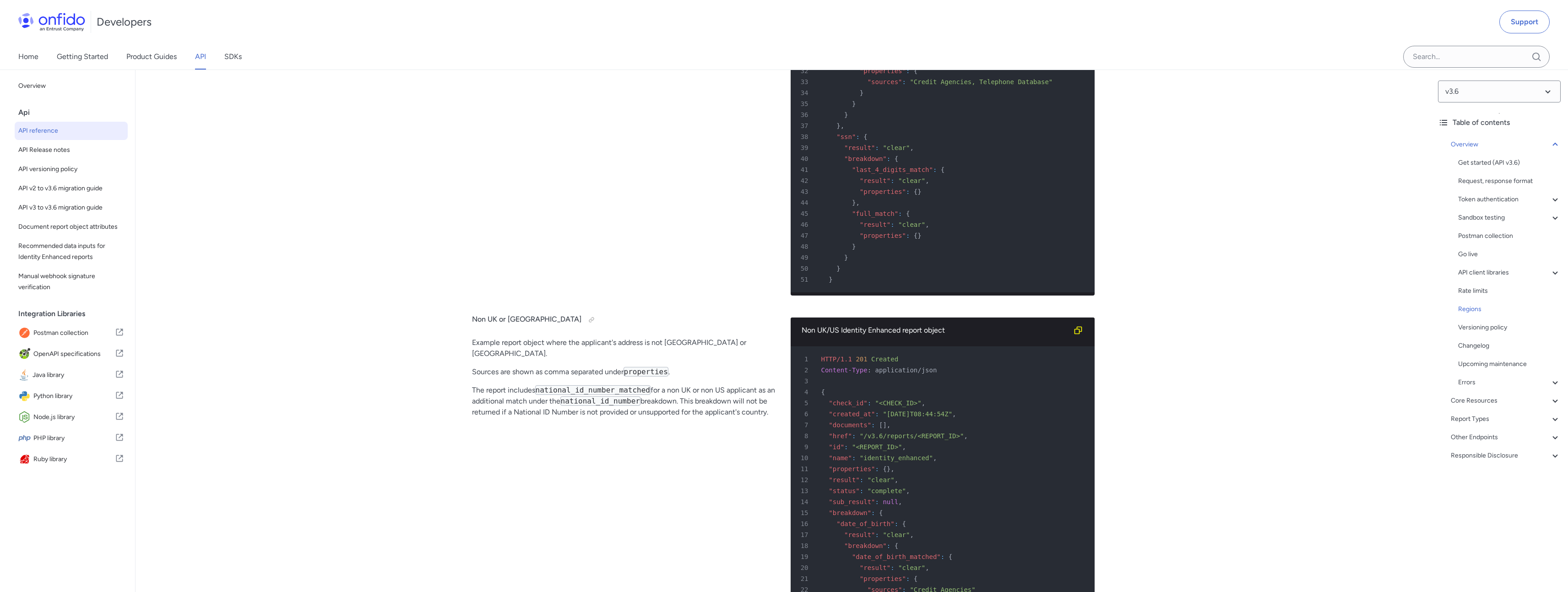
scroll to position [6965, 0]
